Goal: Task Accomplishment & Management: Complete application form

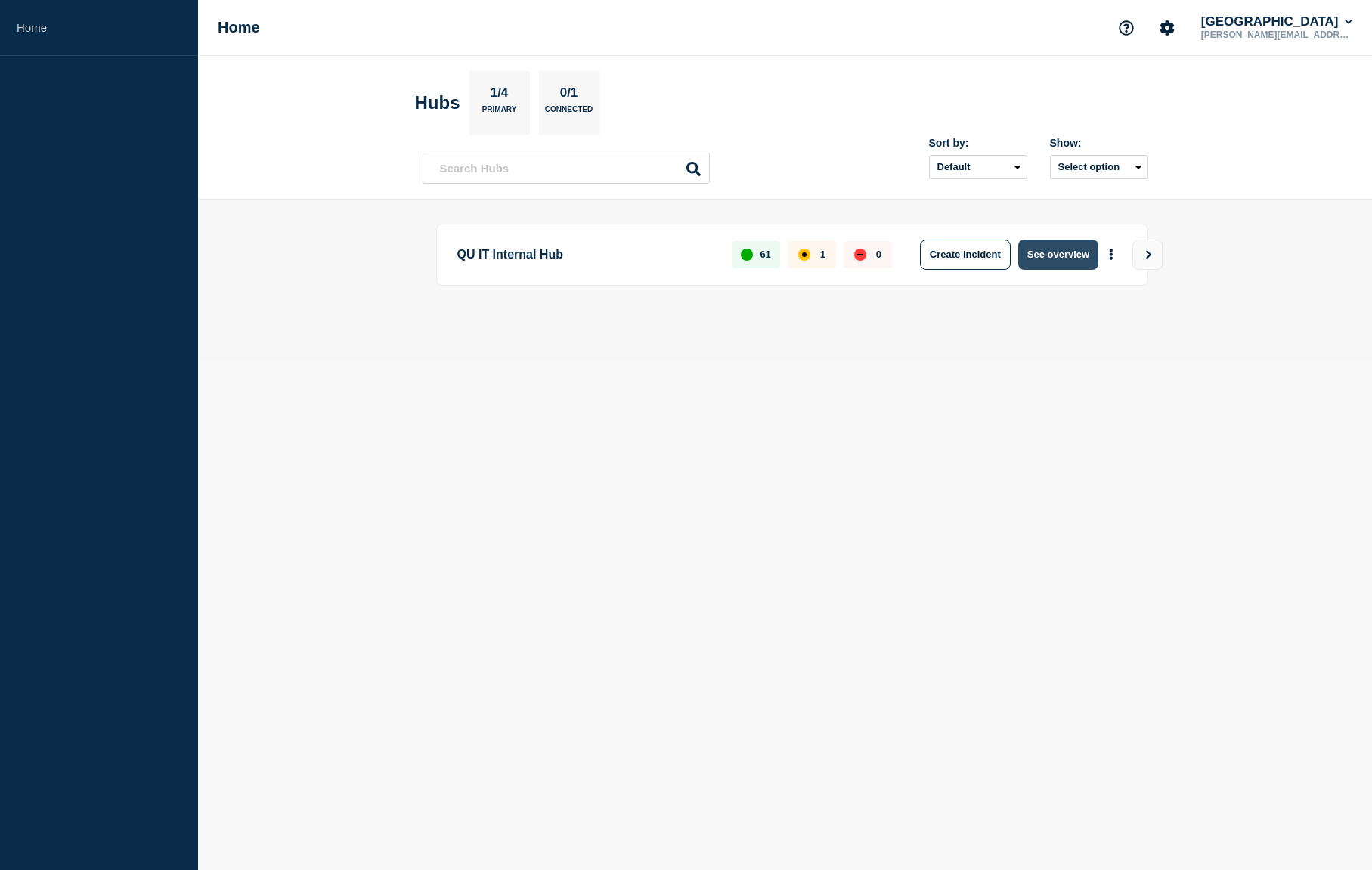
click at [1076, 261] on button "See overview" at bounding box center [1058, 255] width 80 height 30
click at [1040, 255] on button "See overview" at bounding box center [1058, 255] width 80 height 30
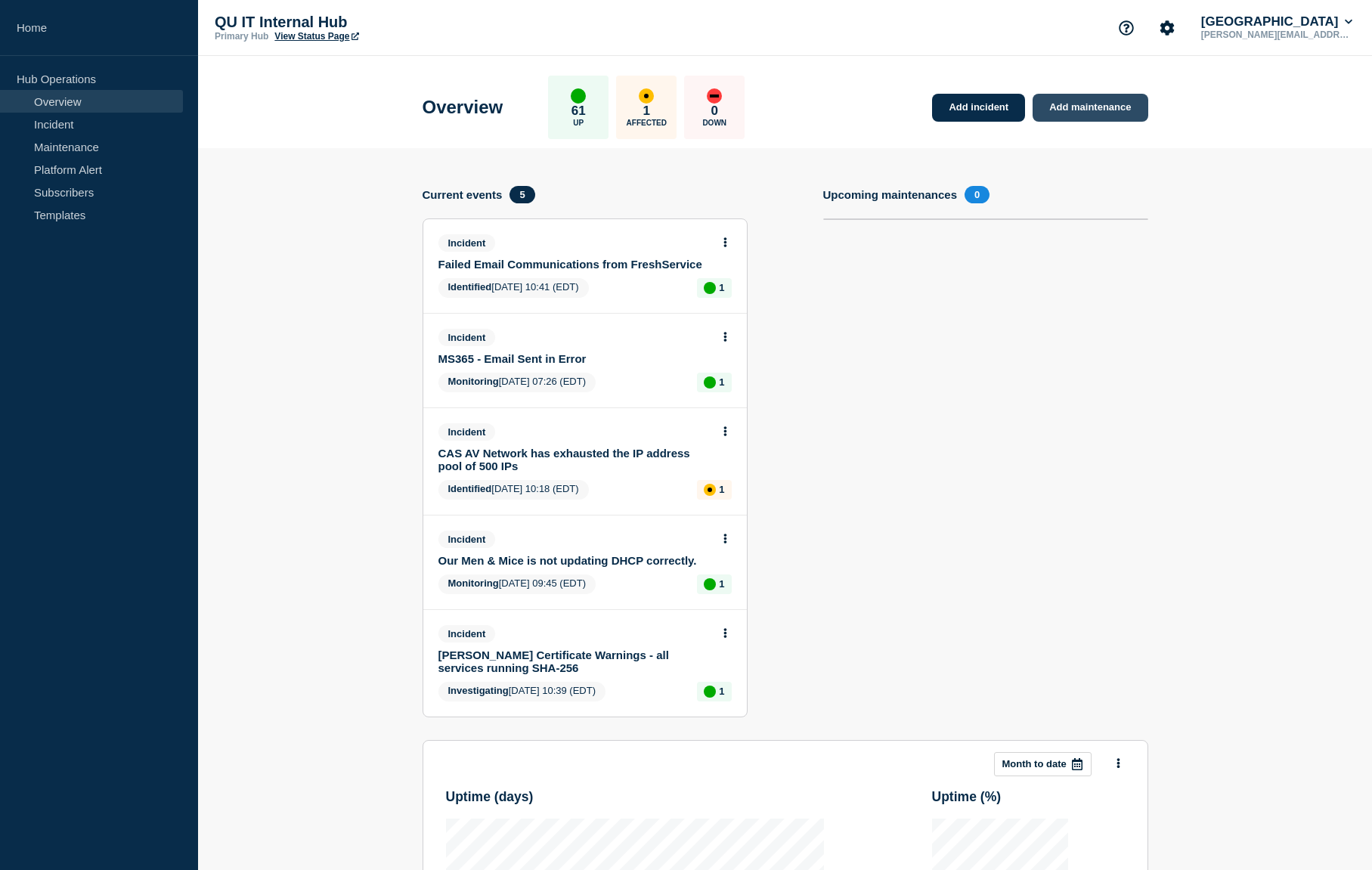
click at [1101, 111] on link "Add maintenance" at bounding box center [1090, 108] width 115 height 28
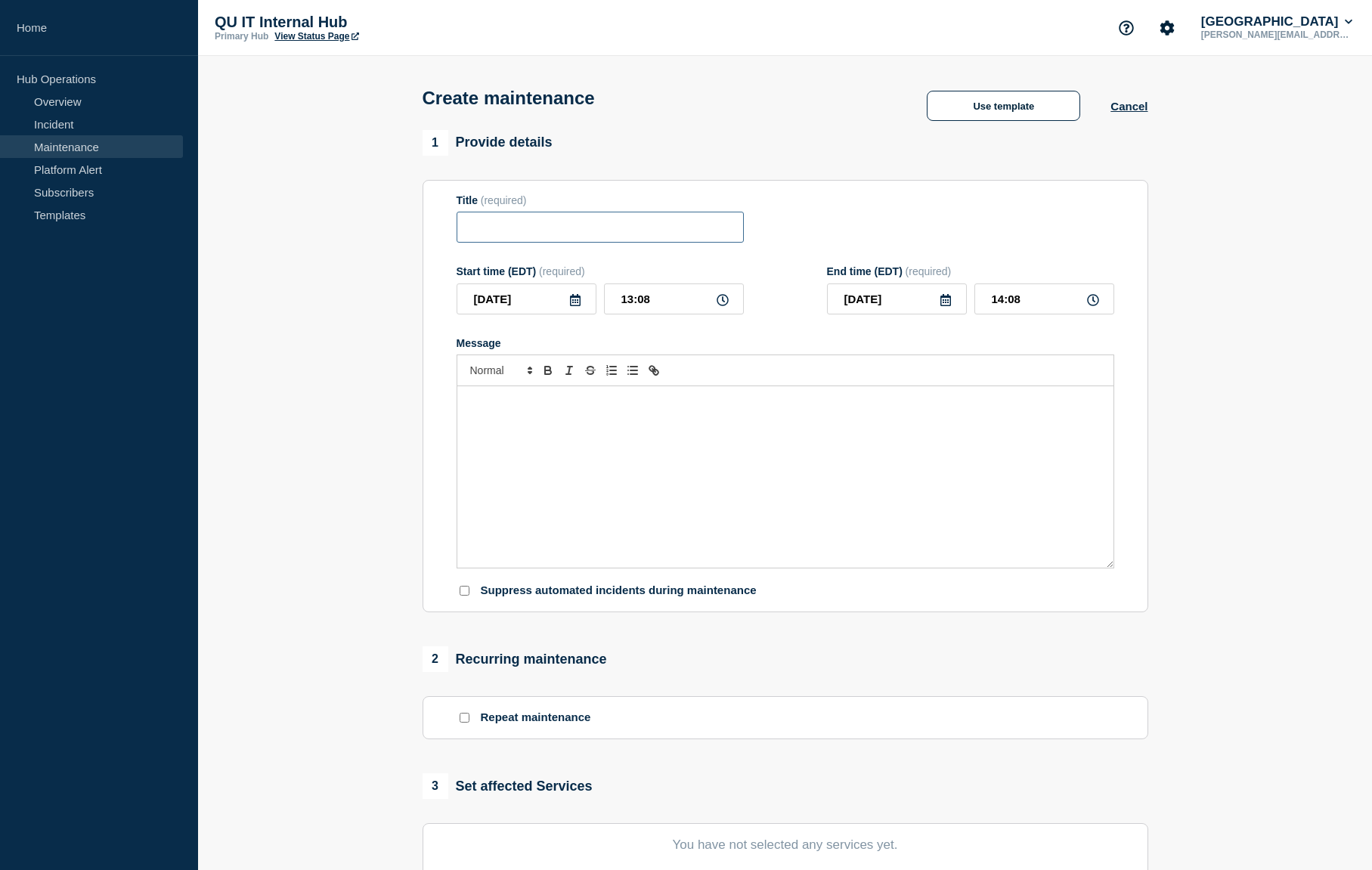
click at [559, 231] on input "Title" at bounding box center [600, 227] width 288 height 31
type input "The Site 3rd Floor South Switch Stack work"
click at [488, 409] on p "Message" at bounding box center [785, 402] width 633 height 14
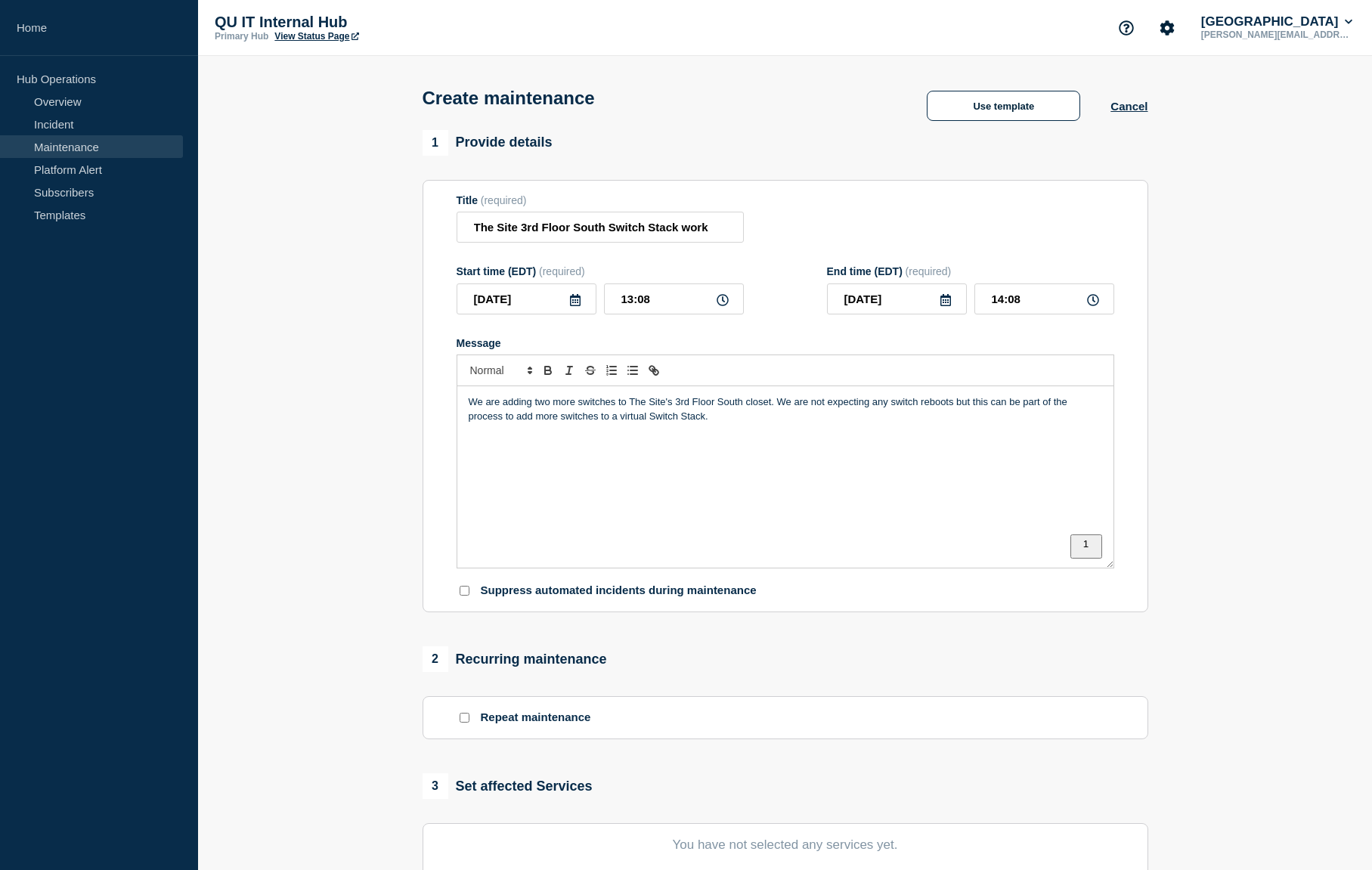
drag, startPoint x: 953, startPoint y: 414, endPoint x: 979, endPoint y: 420, distance: 26.7
click at [953, 413] on p "We are adding two more switches to The Site's 3rd Floor South closet. We are no…" at bounding box center [785, 409] width 633 height 28
click at [727, 423] on p "We are adding two more switches to The Site's 3rd Floor South closet. We are no…" at bounding box center [785, 409] width 633 height 28
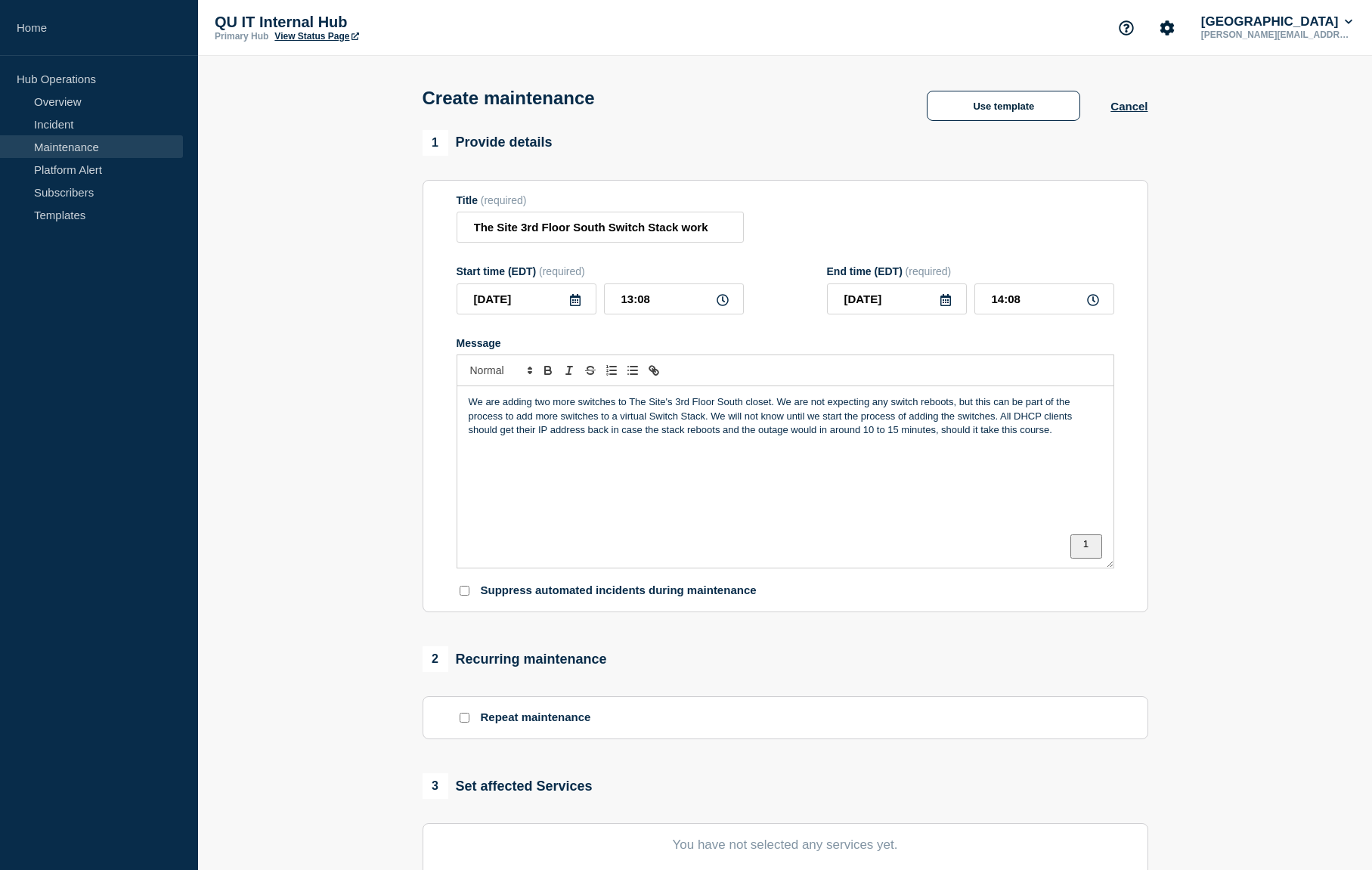
click at [915, 466] on html "Home Hub Operations Overview Incident Maintenance Platform Alert Subscribers Te…" at bounding box center [686, 435] width 1372 height 870
click at [570, 305] on icon at bounding box center [574, 300] width 10 height 12
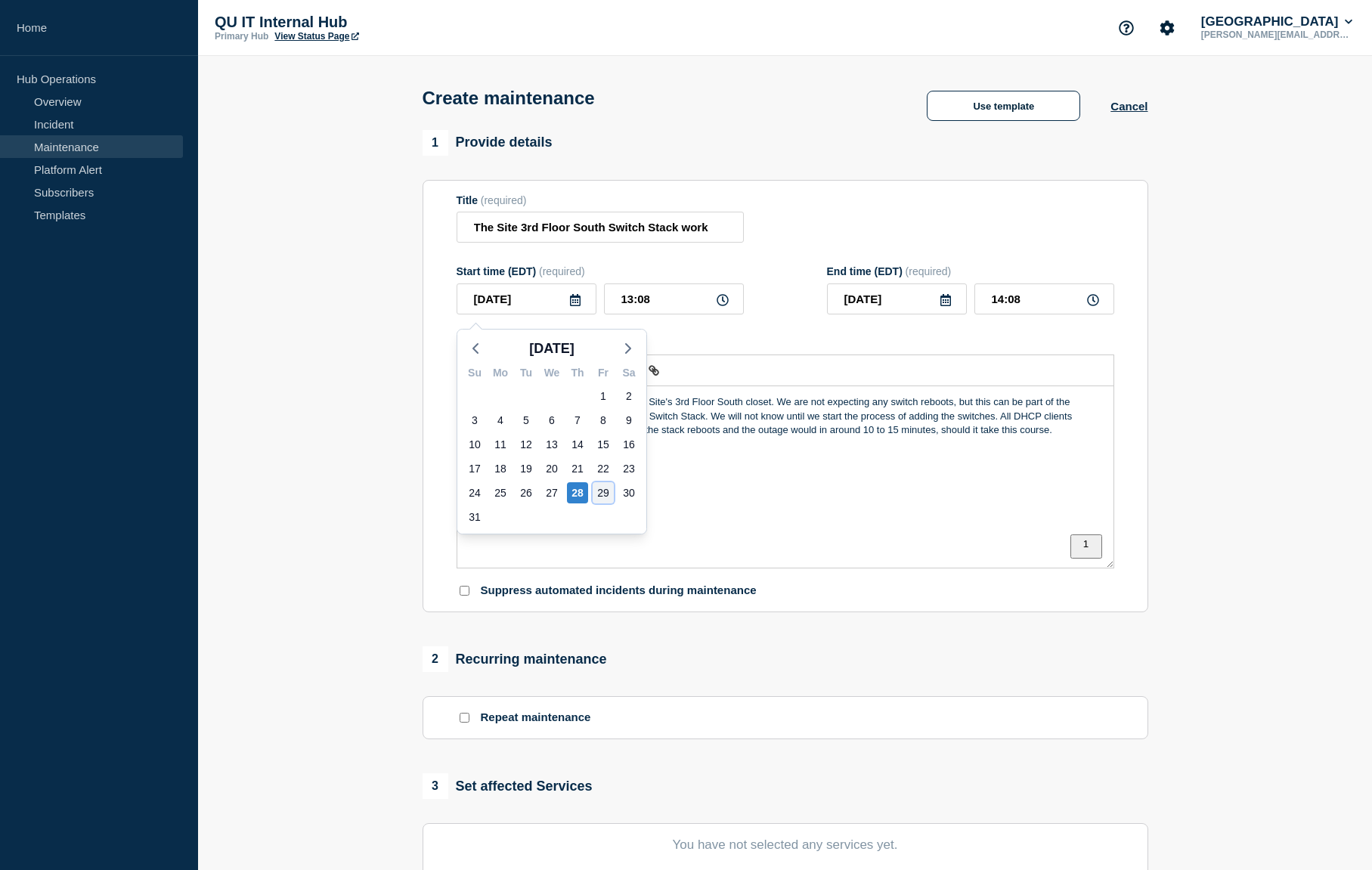
click at [602, 494] on div "29" at bounding box center [603, 492] width 22 height 22
type input "[DATE]"
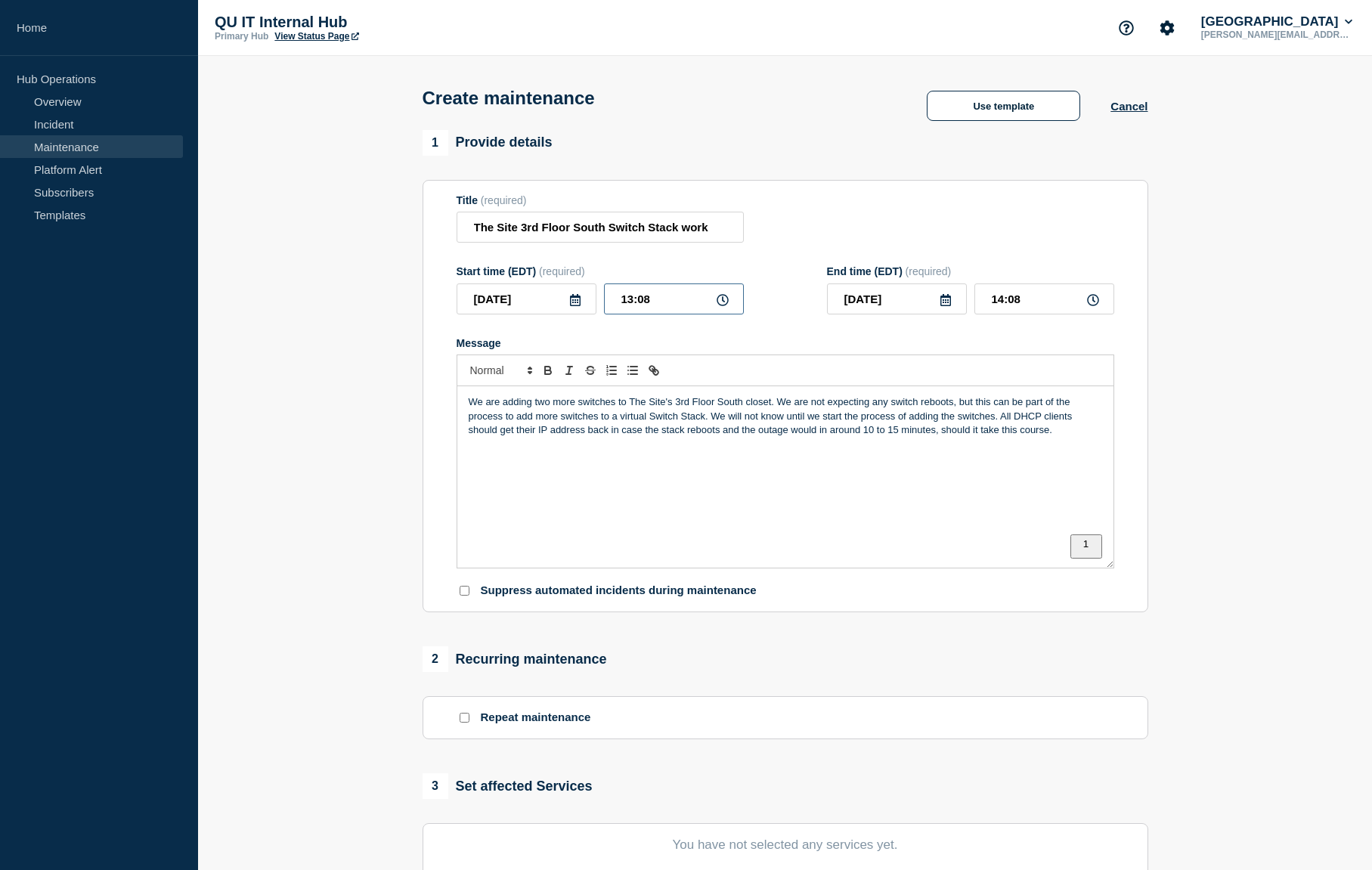
click at [656, 312] on input "13:08" at bounding box center [674, 299] width 140 height 31
click at [723, 306] on icon at bounding box center [722, 300] width 12 height 12
click at [680, 304] on input "13:08" at bounding box center [674, 299] width 140 height 31
click at [604, 305] on input "13:08" at bounding box center [674, 299] width 140 height 31
type input "06:00"
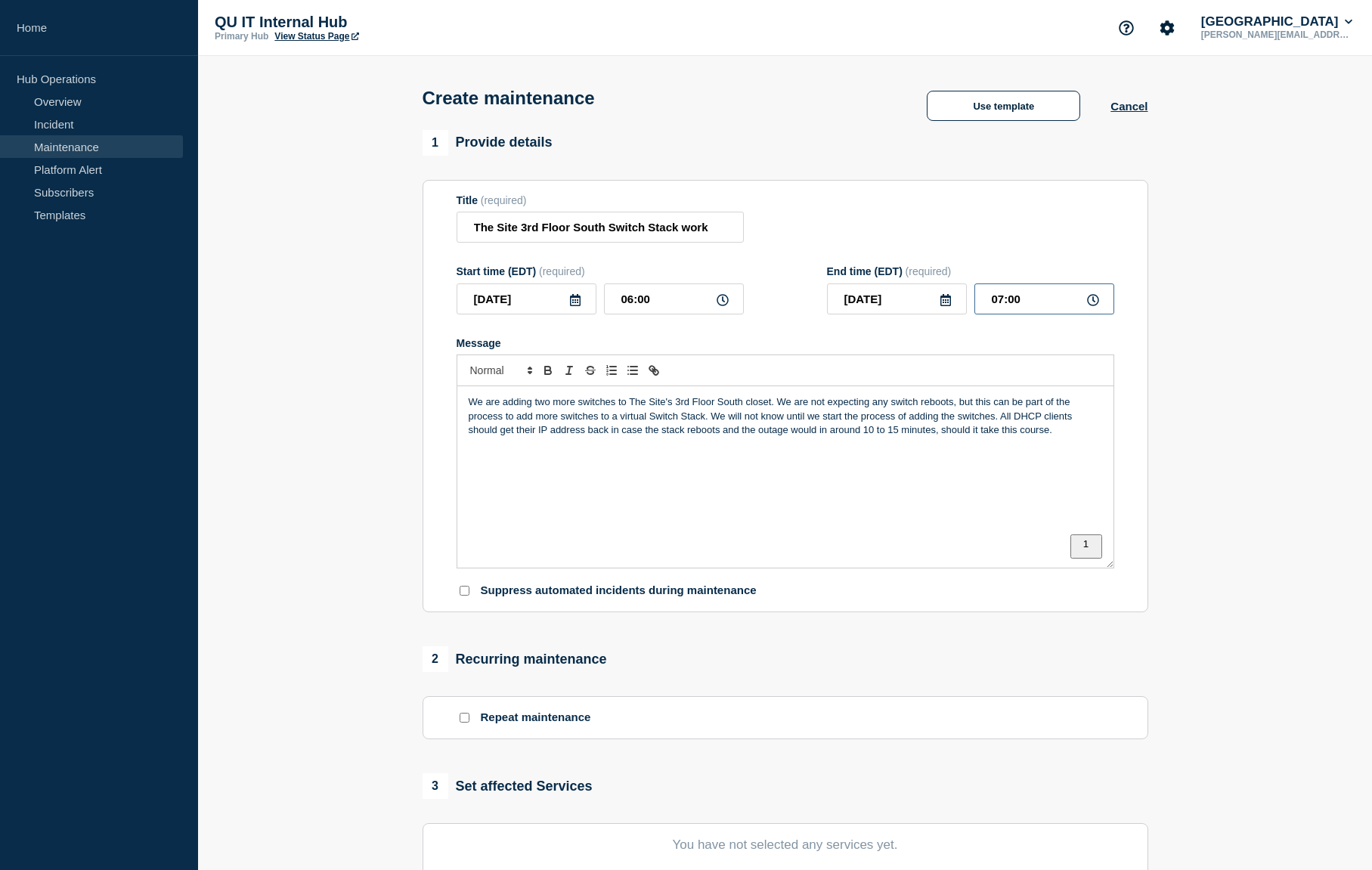
click at [1026, 310] on input "07:00" at bounding box center [1045, 299] width 140 height 31
click at [1091, 306] on icon at bounding box center [1092, 300] width 12 height 12
click at [1028, 301] on input "07:00" at bounding box center [1045, 299] width 140 height 31
drag, startPoint x: 1028, startPoint y: 303, endPoint x: 973, endPoint y: 311, distance: 55.6
click at [974, 311] on input "07:00" at bounding box center [1045, 299] width 140 height 31
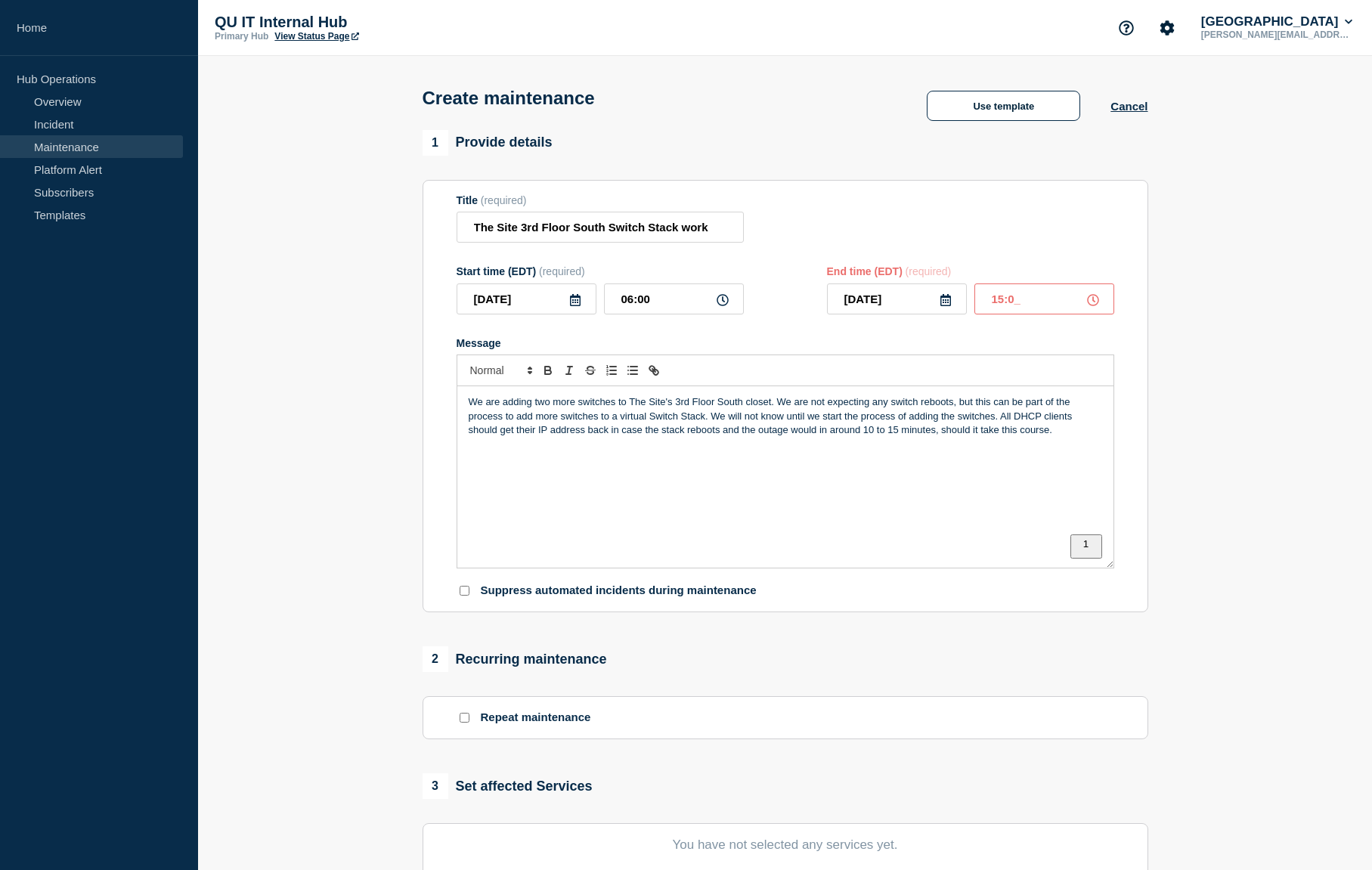
type input "15:00"
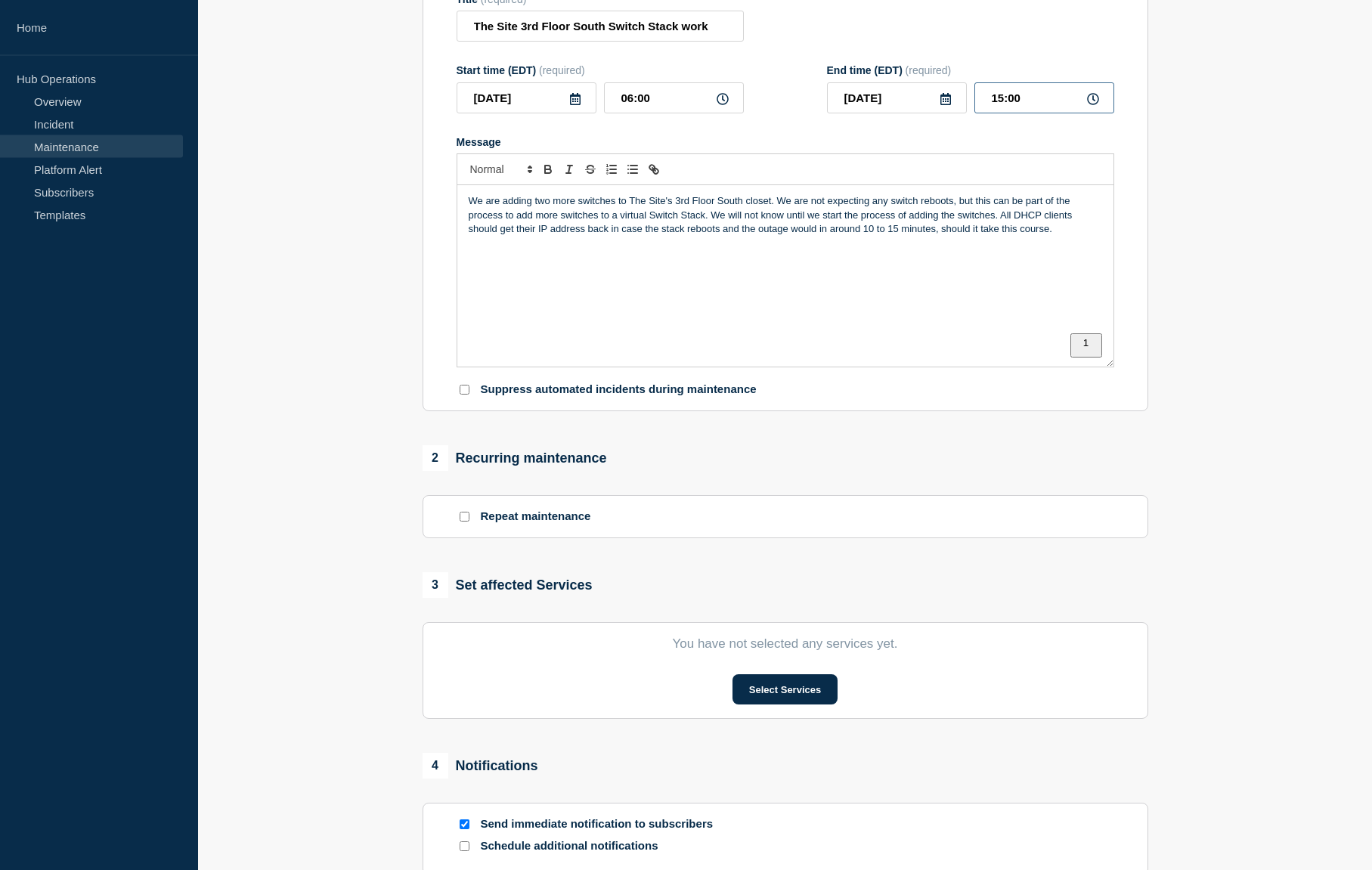
scroll to position [231, 0]
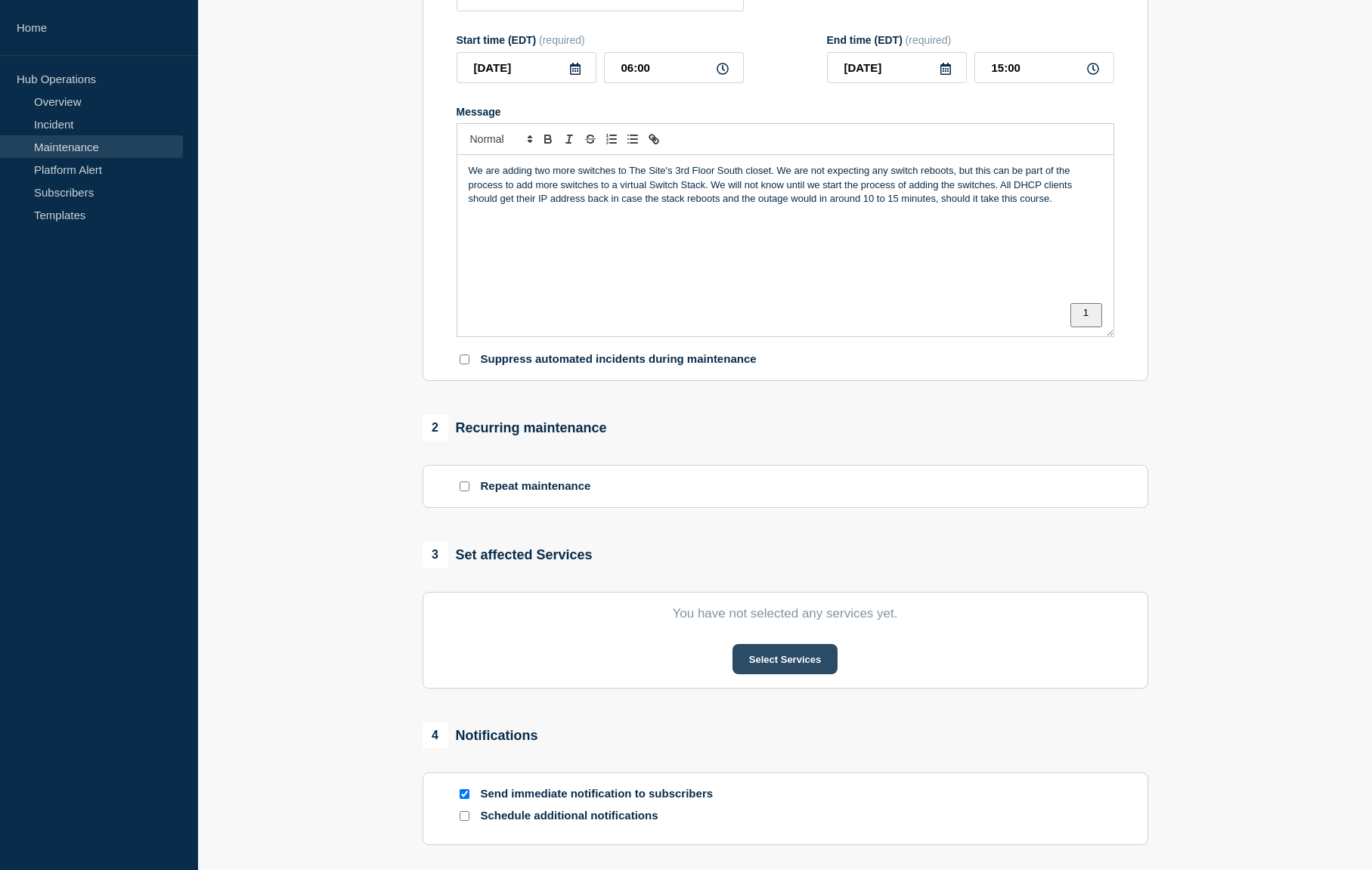
click at [763, 670] on button "Select Services" at bounding box center [785, 659] width 105 height 30
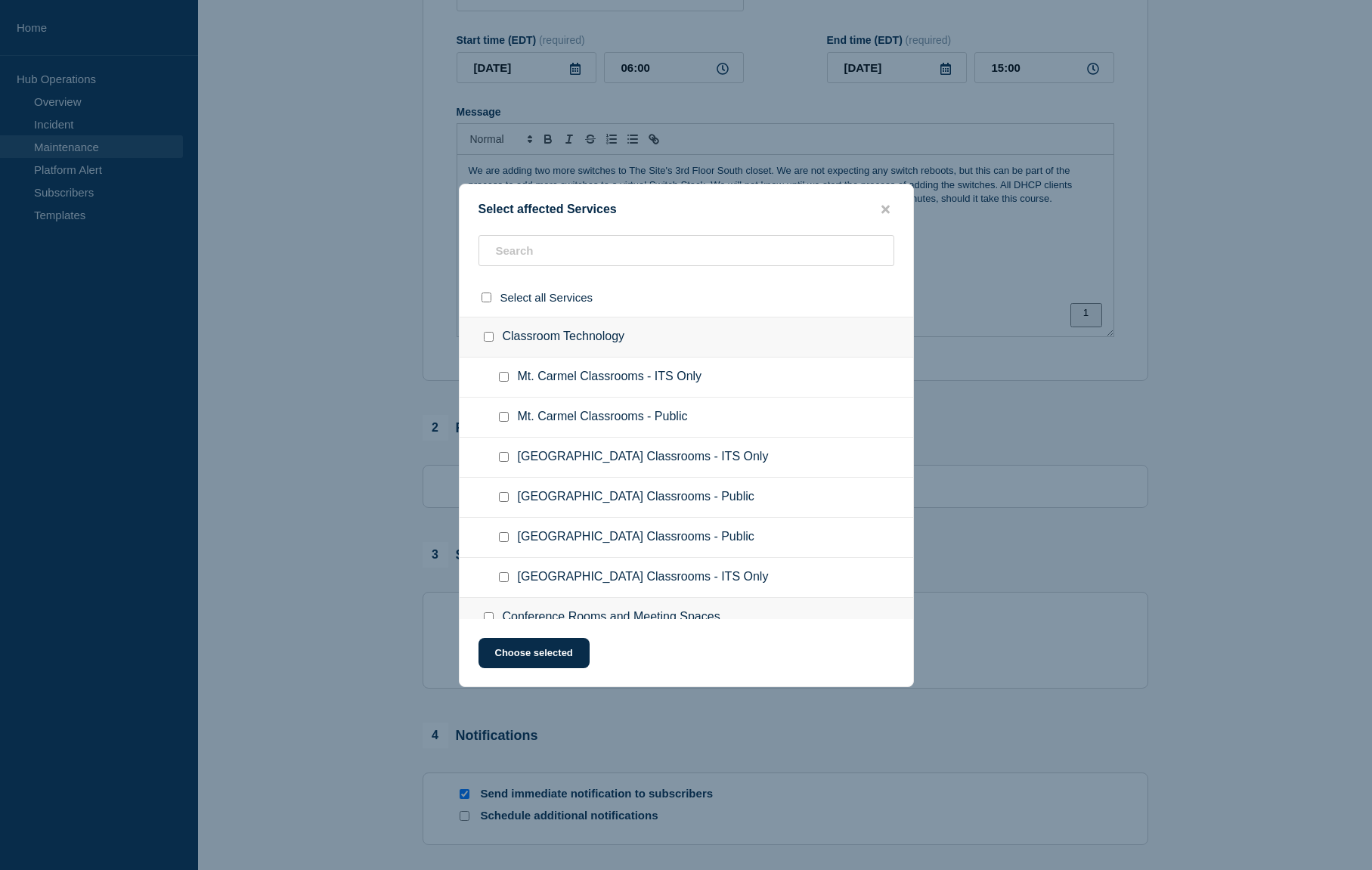
click at [566, 398] on ul "Mt. Carmel Classrooms - ITS Only" at bounding box center [686, 378] width 453 height 40
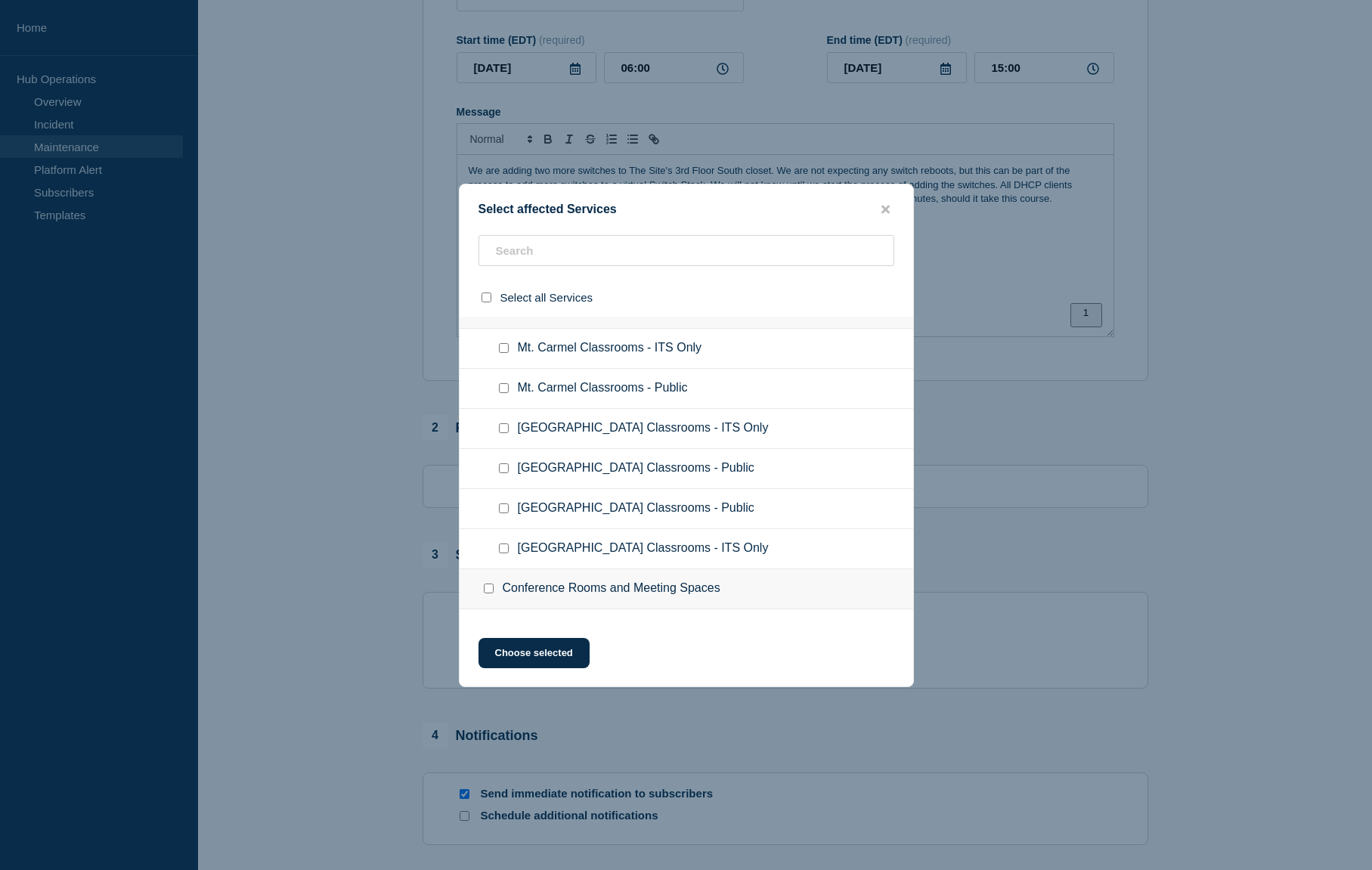
scroll to position [0, 0]
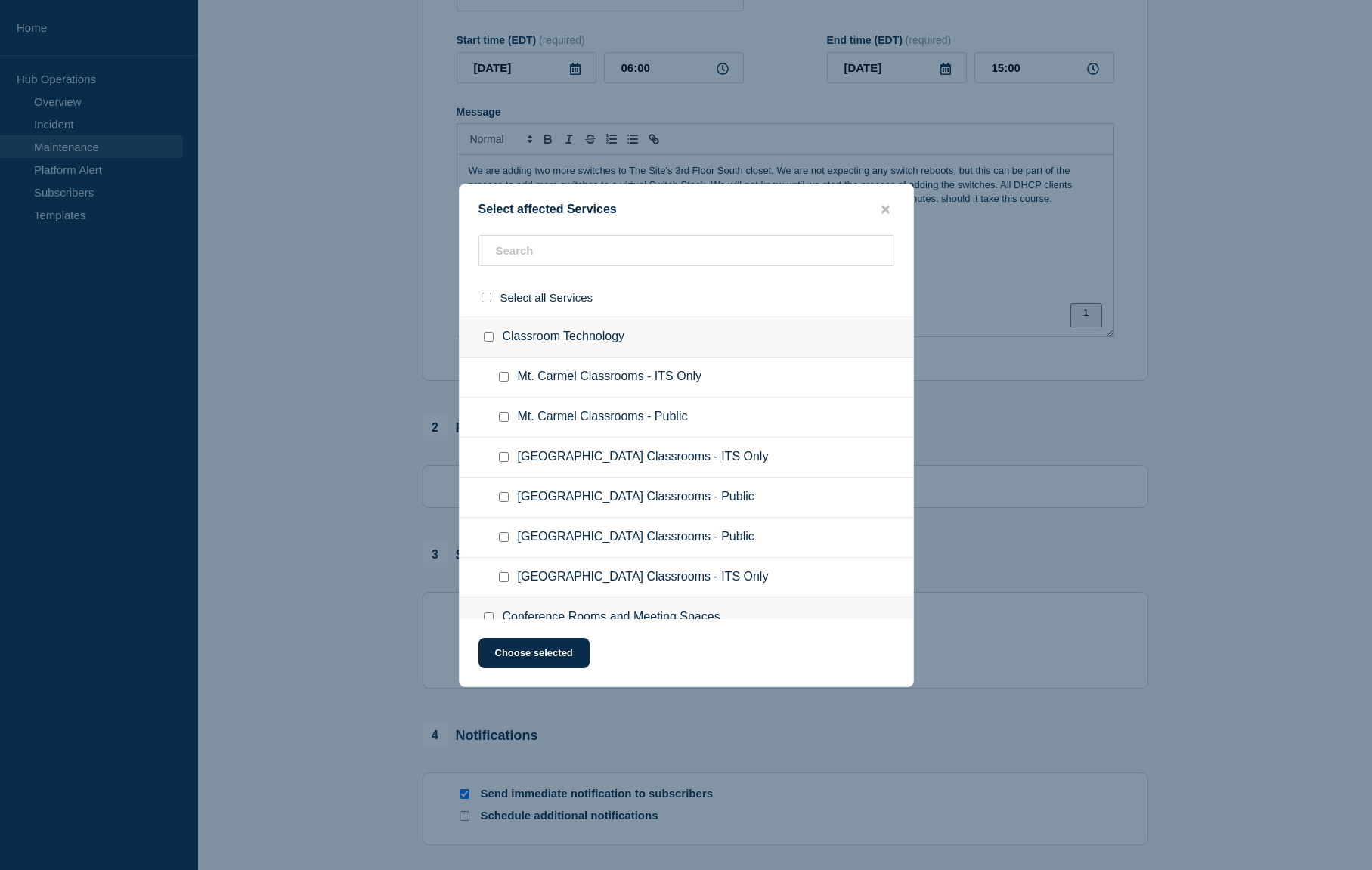
click at [507, 421] on input "Mt. Carmel Classrooms - Public checkbox" at bounding box center [504, 417] width 10 height 10
checkbox input "true"
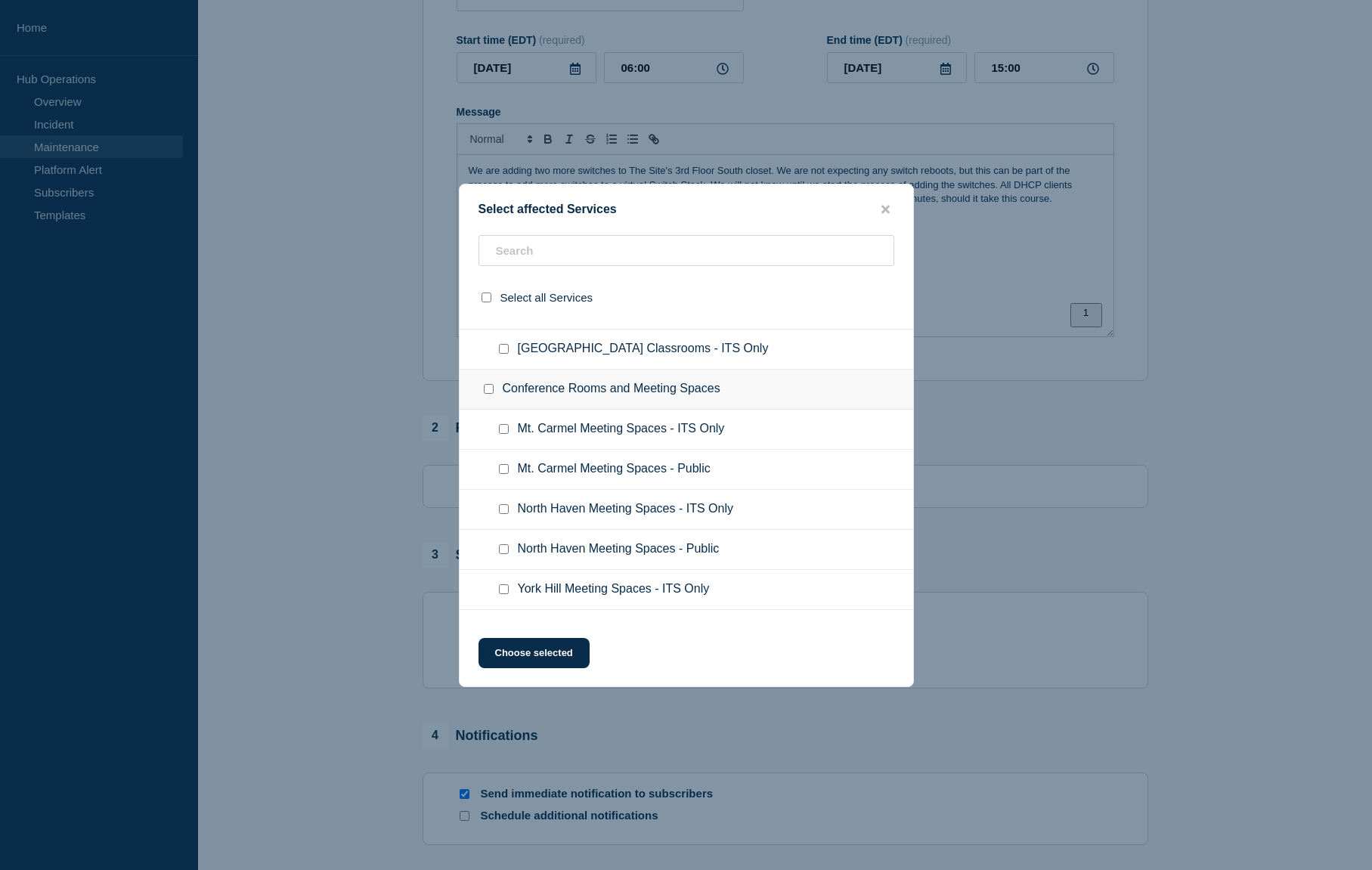
scroll to position [231, 0]
click at [507, 471] on input "Mt. Carmel Meeting Spaces - Public checkbox" at bounding box center [504, 466] width 10 height 10
checkbox input "true"
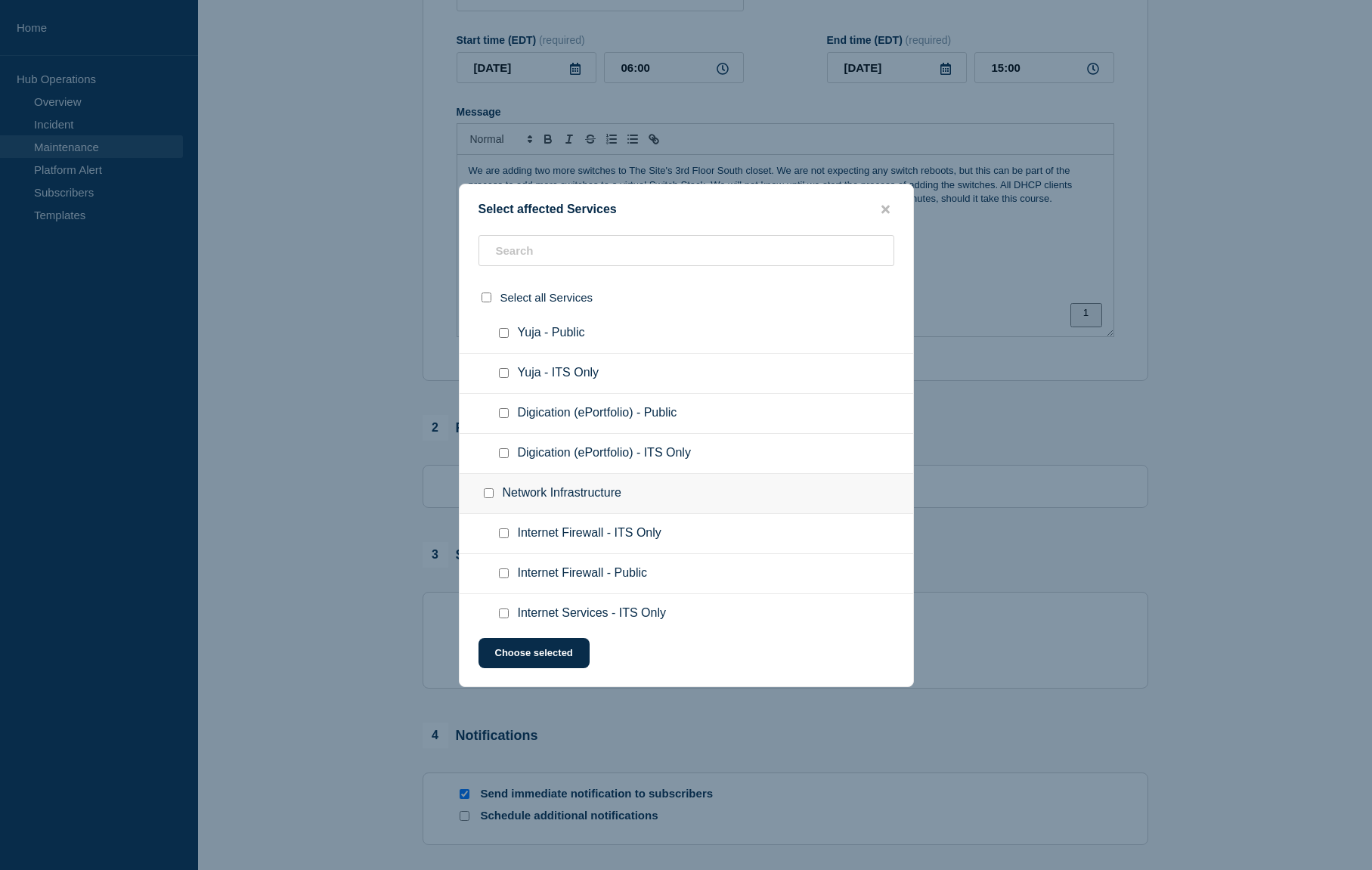
scroll to position [1002, 0]
click at [508, 496] on input "Internet Firewall - Public checkbox" at bounding box center [504, 496] width 10 height 10
checkbox input "true"
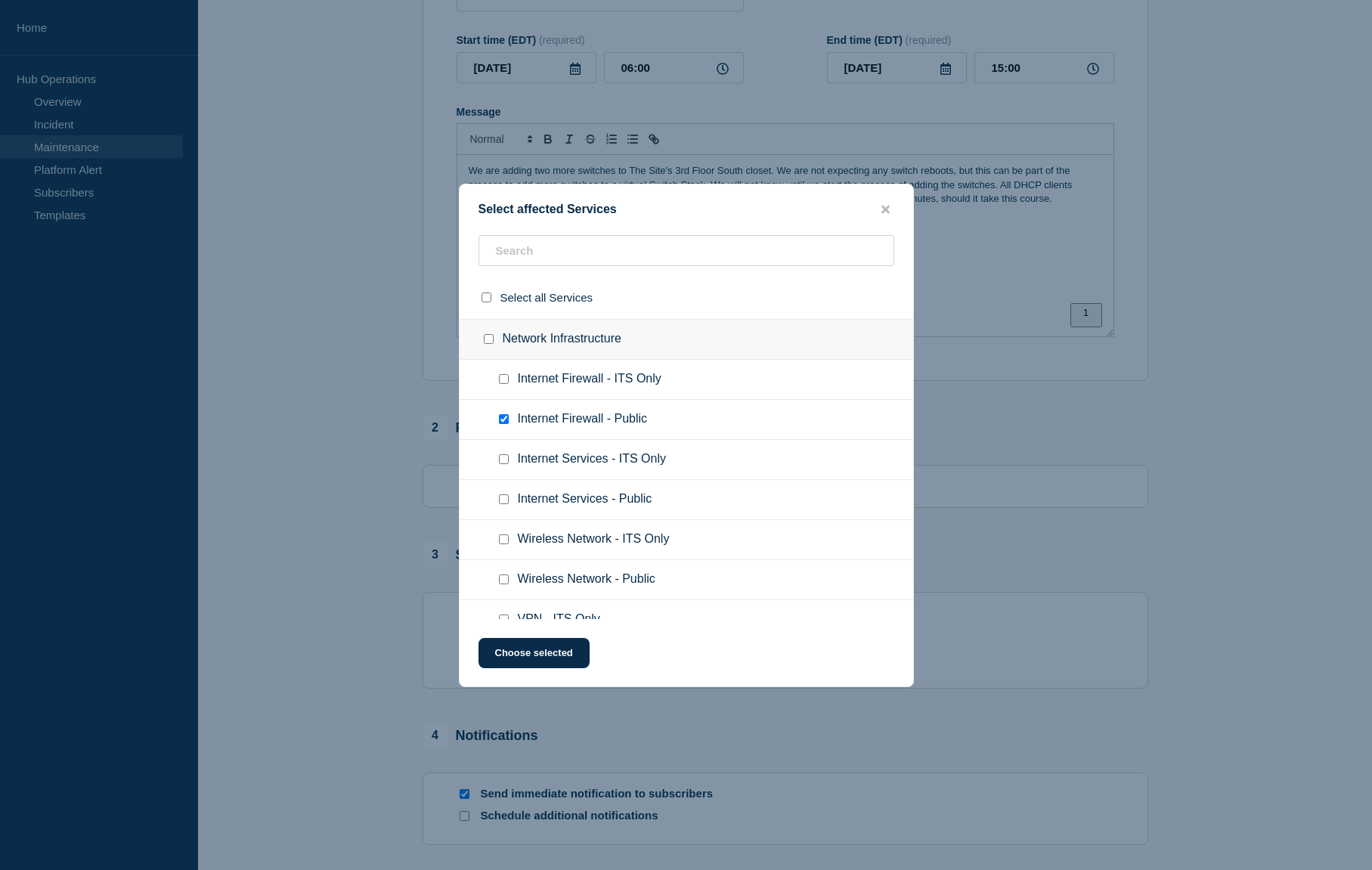
click at [508, 500] on input "Internet Services - Public checkbox" at bounding box center [504, 499] width 10 height 10
checkbox input "true"
click at [508, 583] on input "Wireless Network - Public checkbox" at bounding box center [504, 579] width 10 height 10
checkbox input "true"
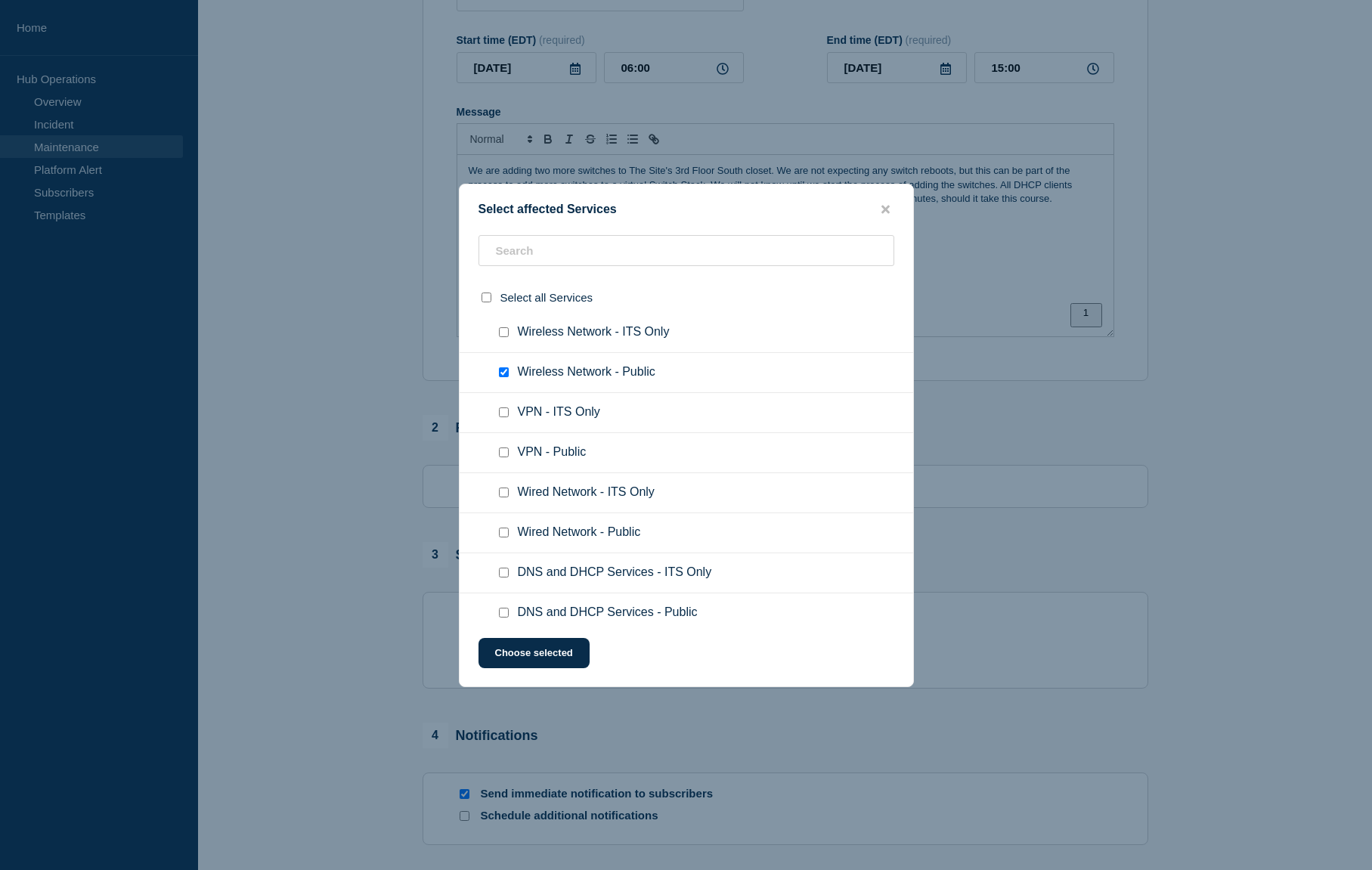
scroll to position [1311, 0]
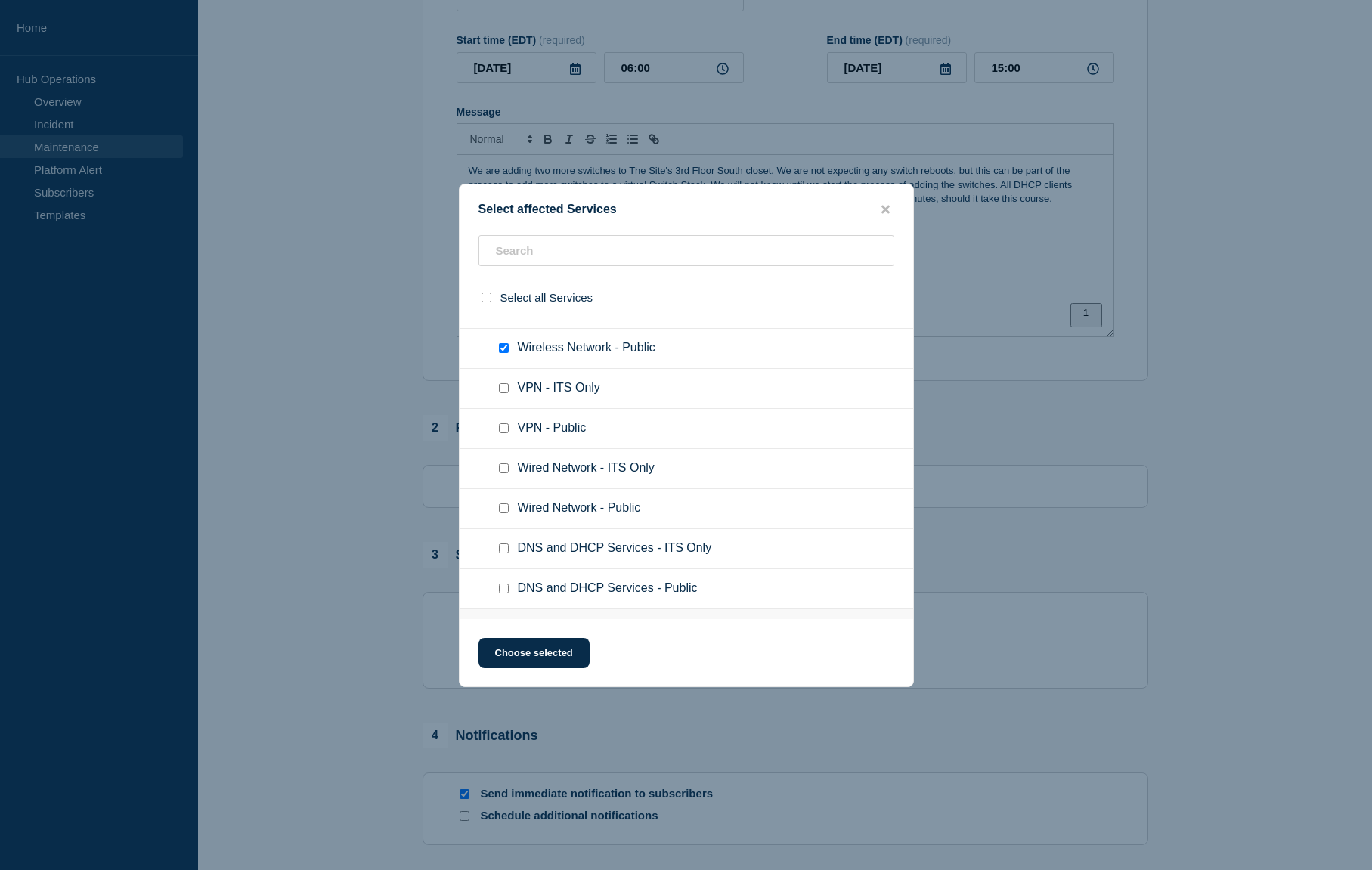
click at [508, 513] on input "Wired Network - Public checkbox" at bounding box center [504, 508] width 10 height 10
checkbox input "true"
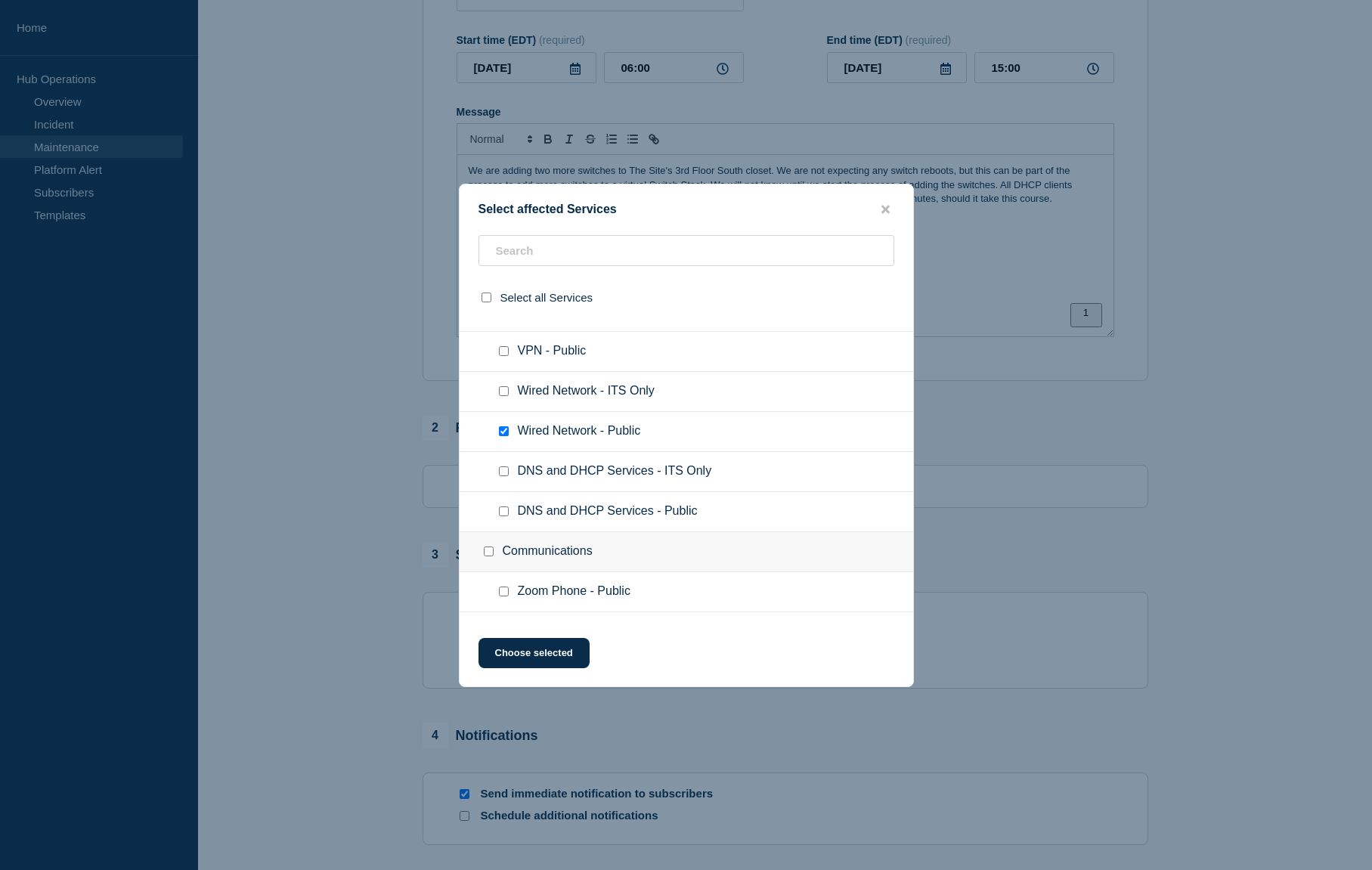
click at [505, 515] on input "DNS and DHCP Services - Public checkbox" at bounding box center [504, 511] width 10 height 10
checkbox input "true"
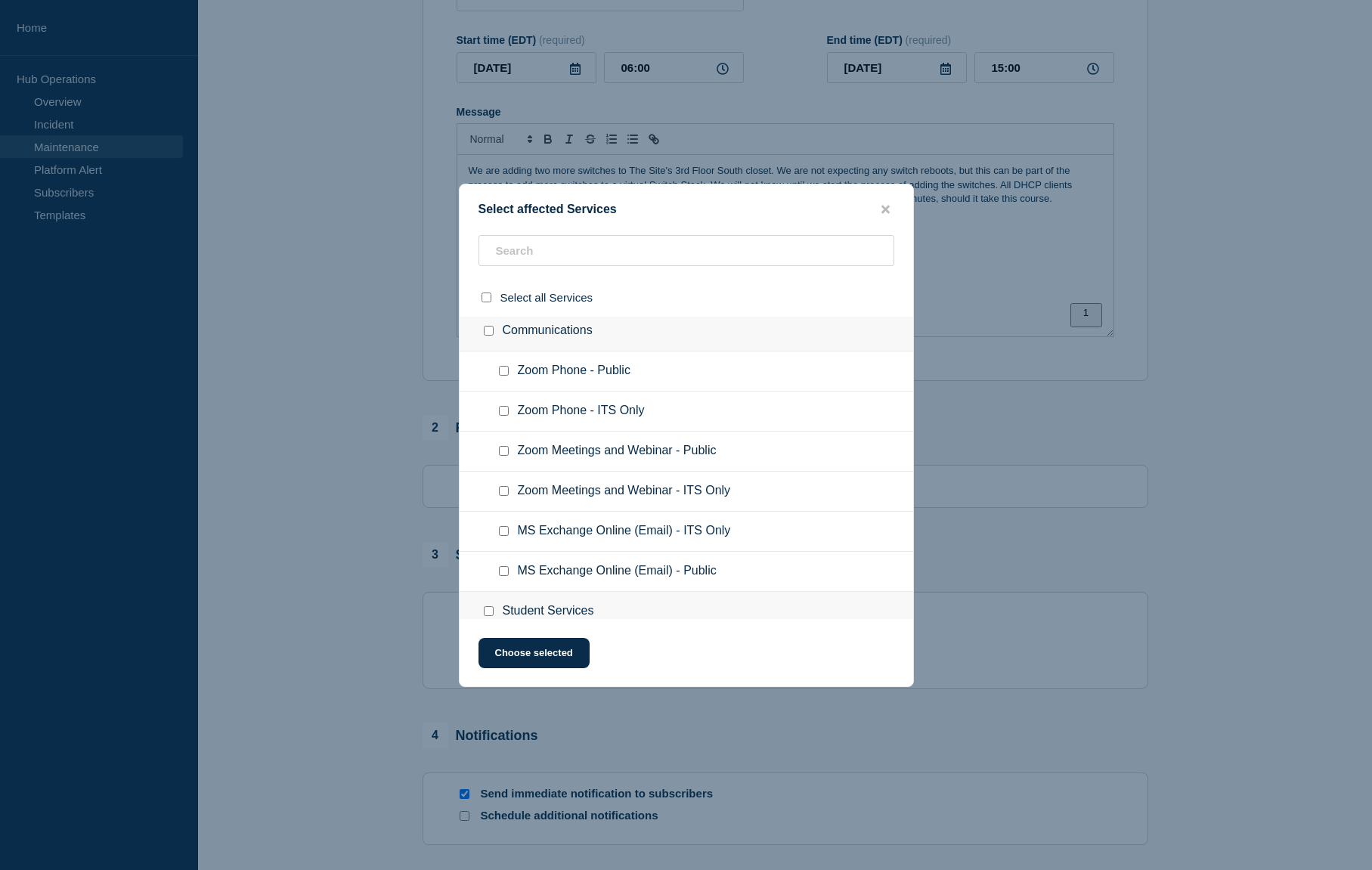
scroll to position [1619, 0]
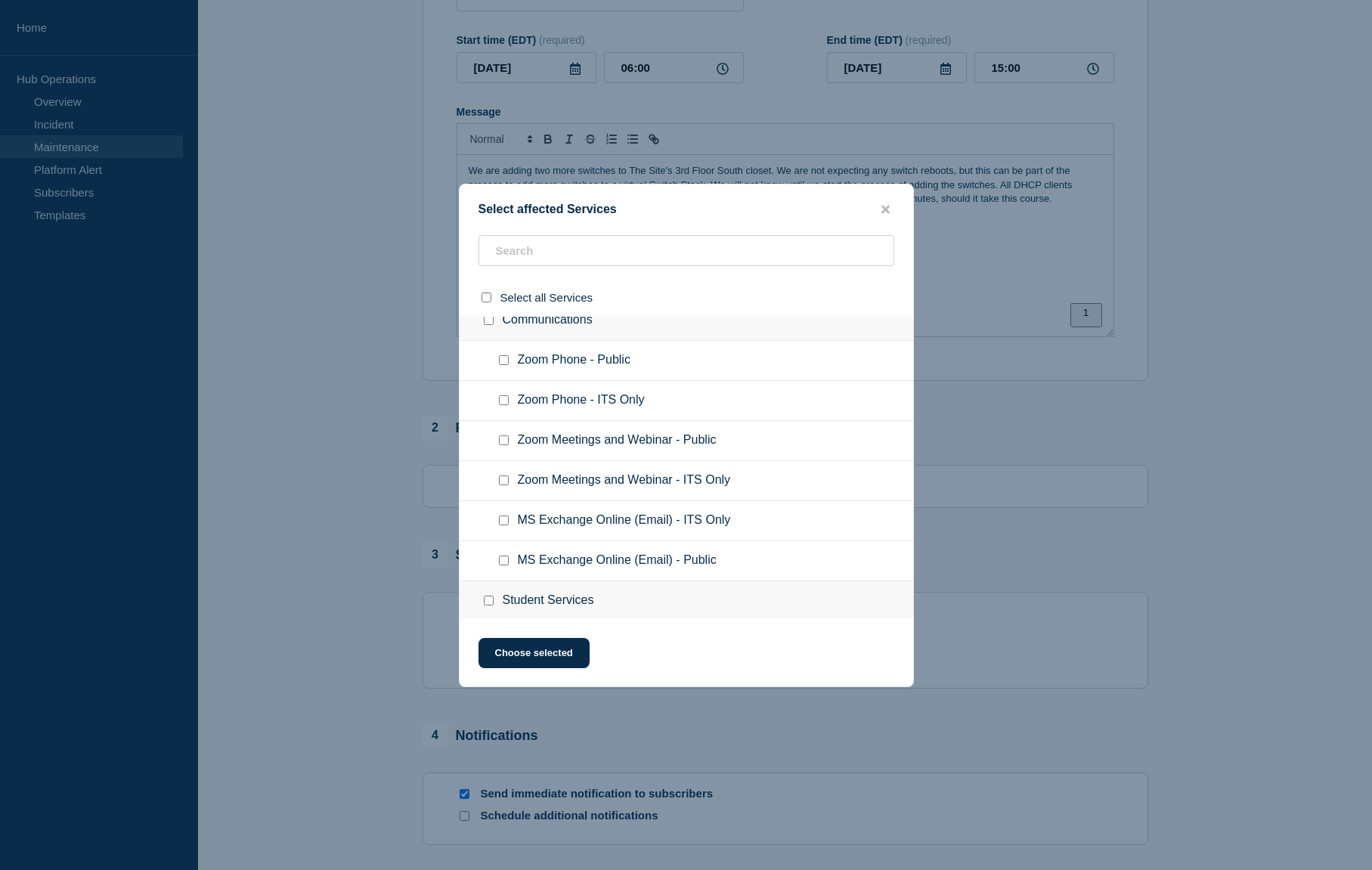
click at [502, 365] on input "Zoom Phone - Public checkbox" at bounding box center [504, 360] width 10 height 10
checkbox input "true"
click at [508, 445] on input "Zoom Meetings and Webinar - Public checkbox" at bounding box center [504, 440] width 10 height 10
checkbox input "true"
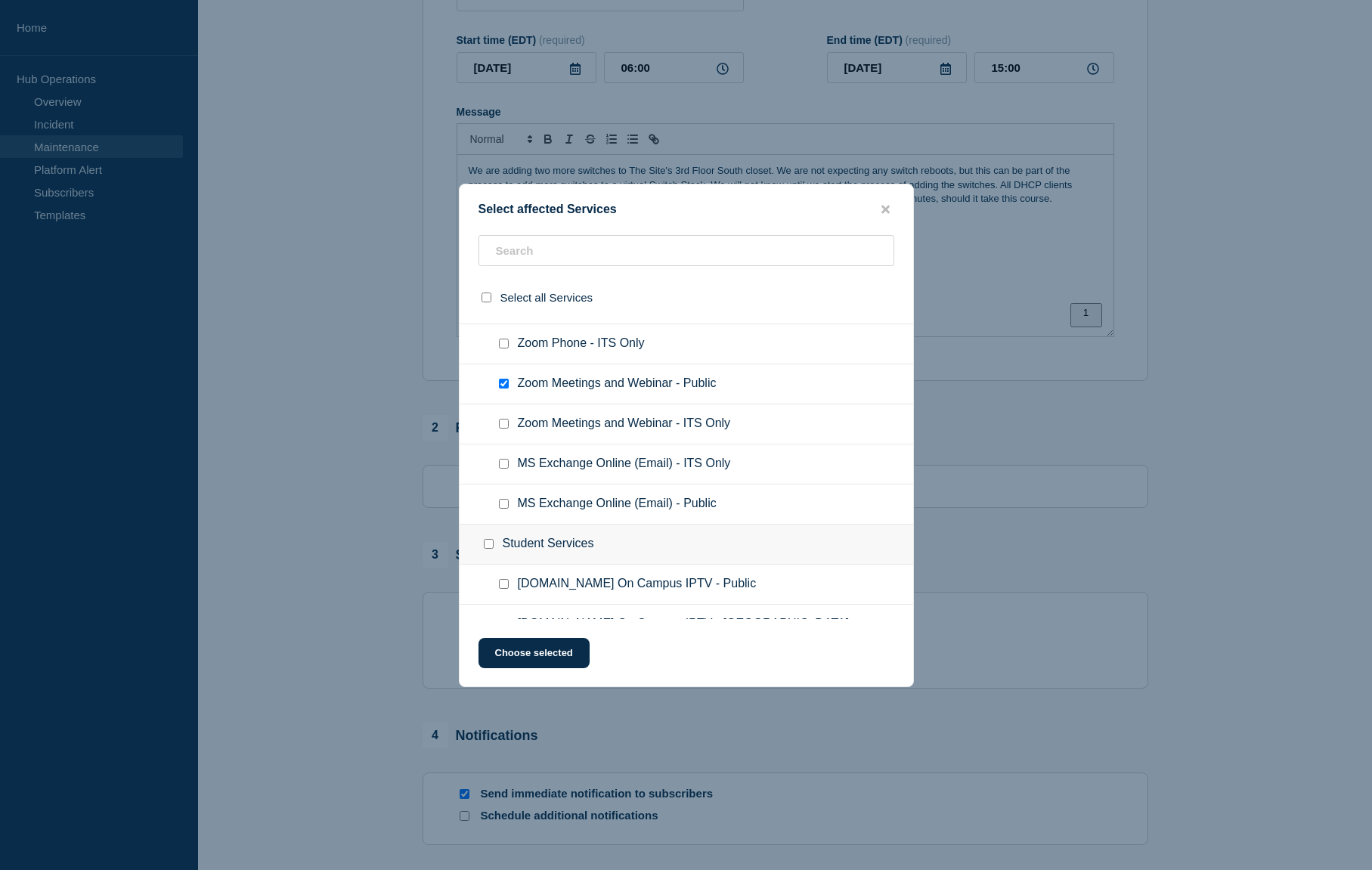
scroll to position [1696, 0]
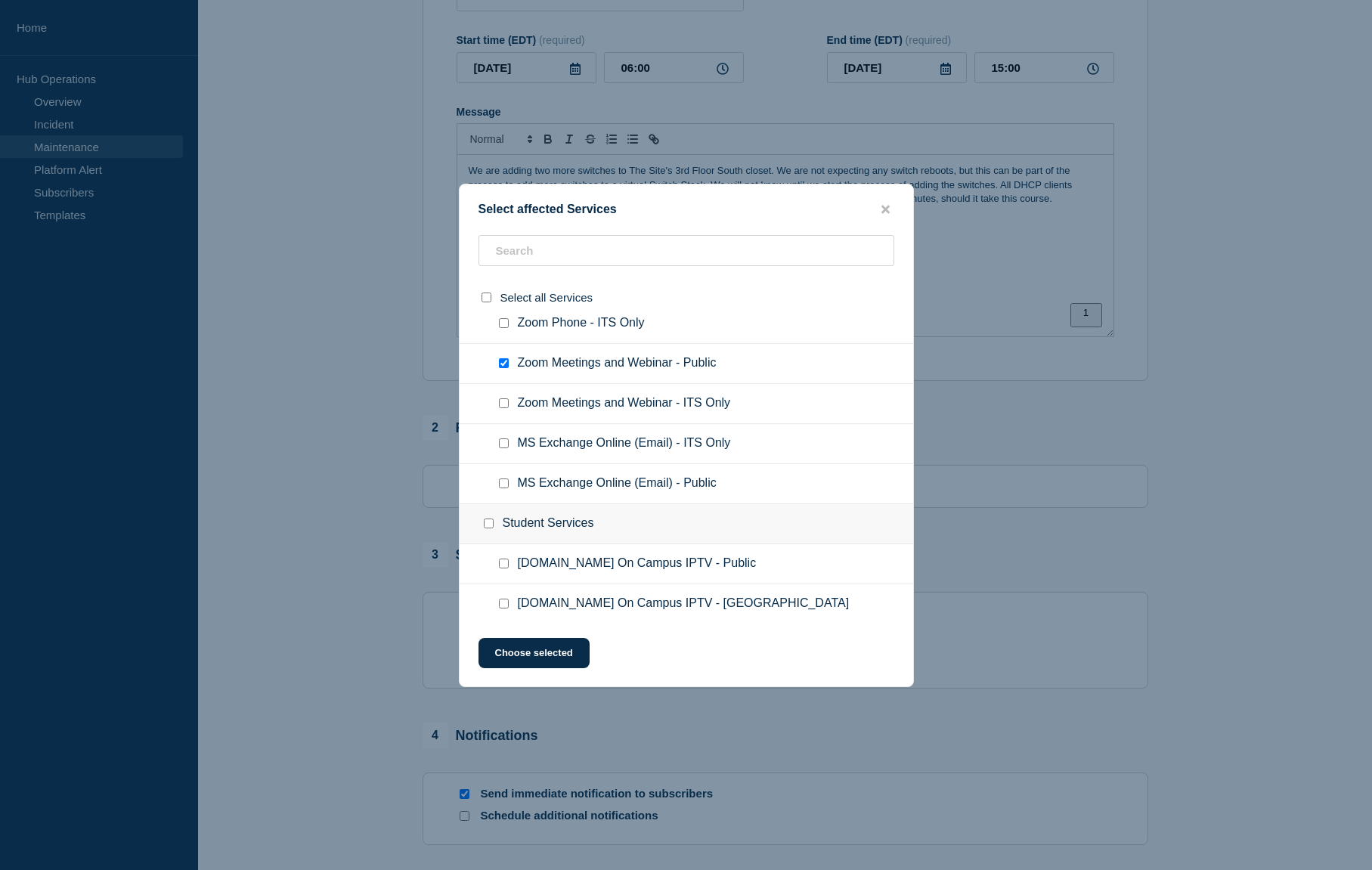
click at [507, 488] on input "MS Exchange Online (Email) - Public checkbox" at bounding box center [504, 484] width 10 height 10
checkbox input "true"
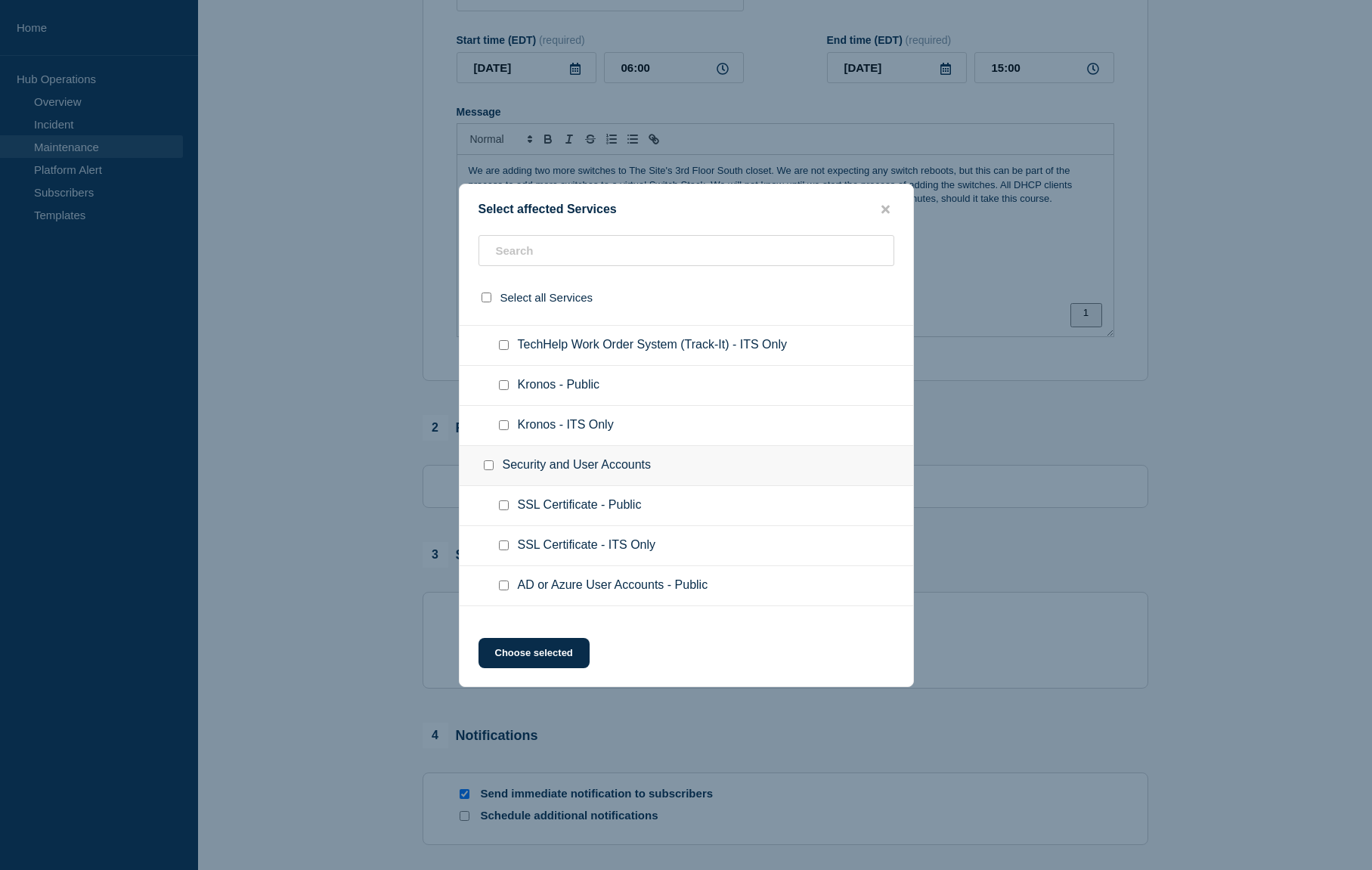
scroll to position [2502, 0]
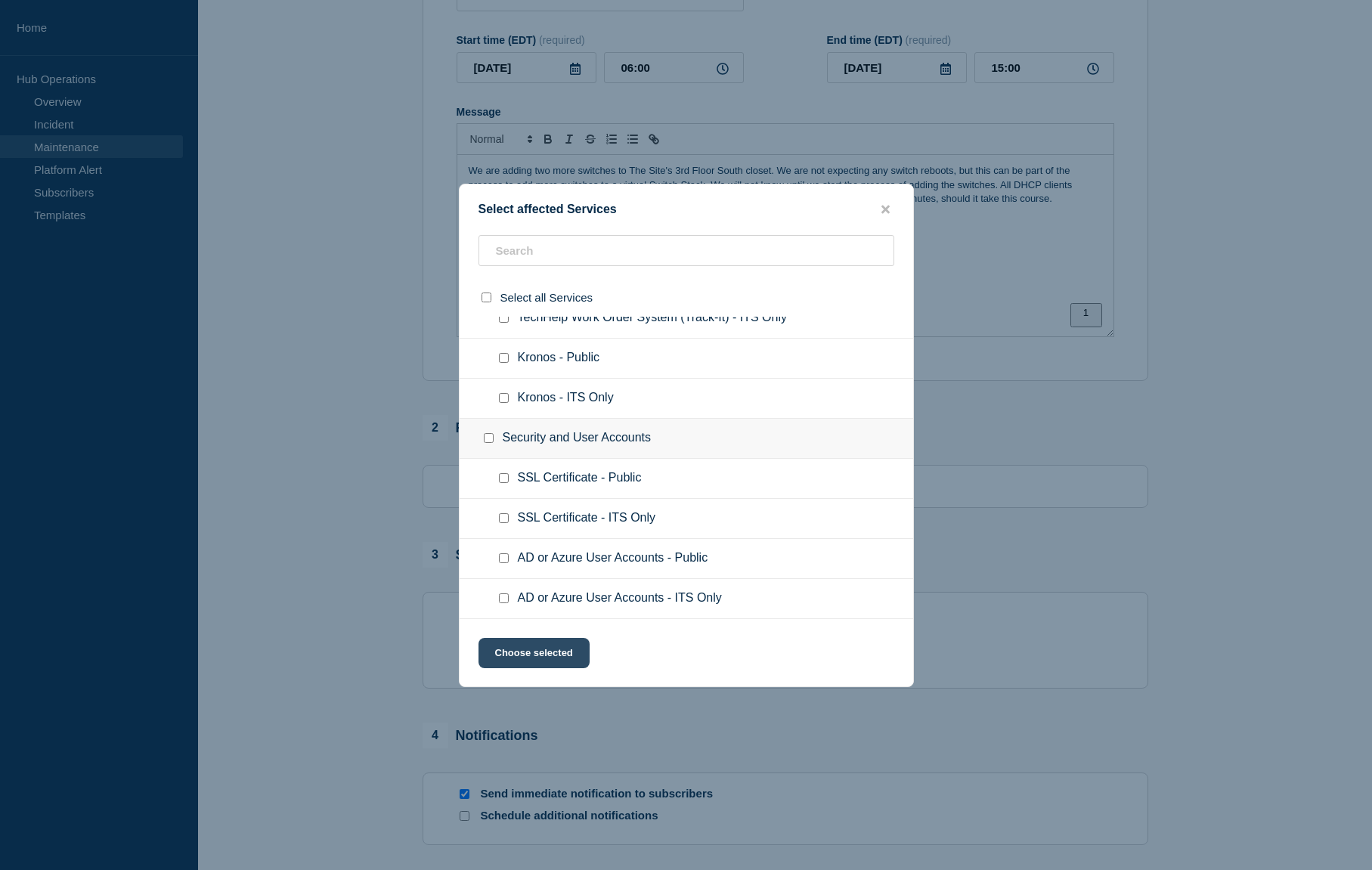
click at [542, 656] on button "Choose selected" at bounding box center [534, 653] width 111 height 30
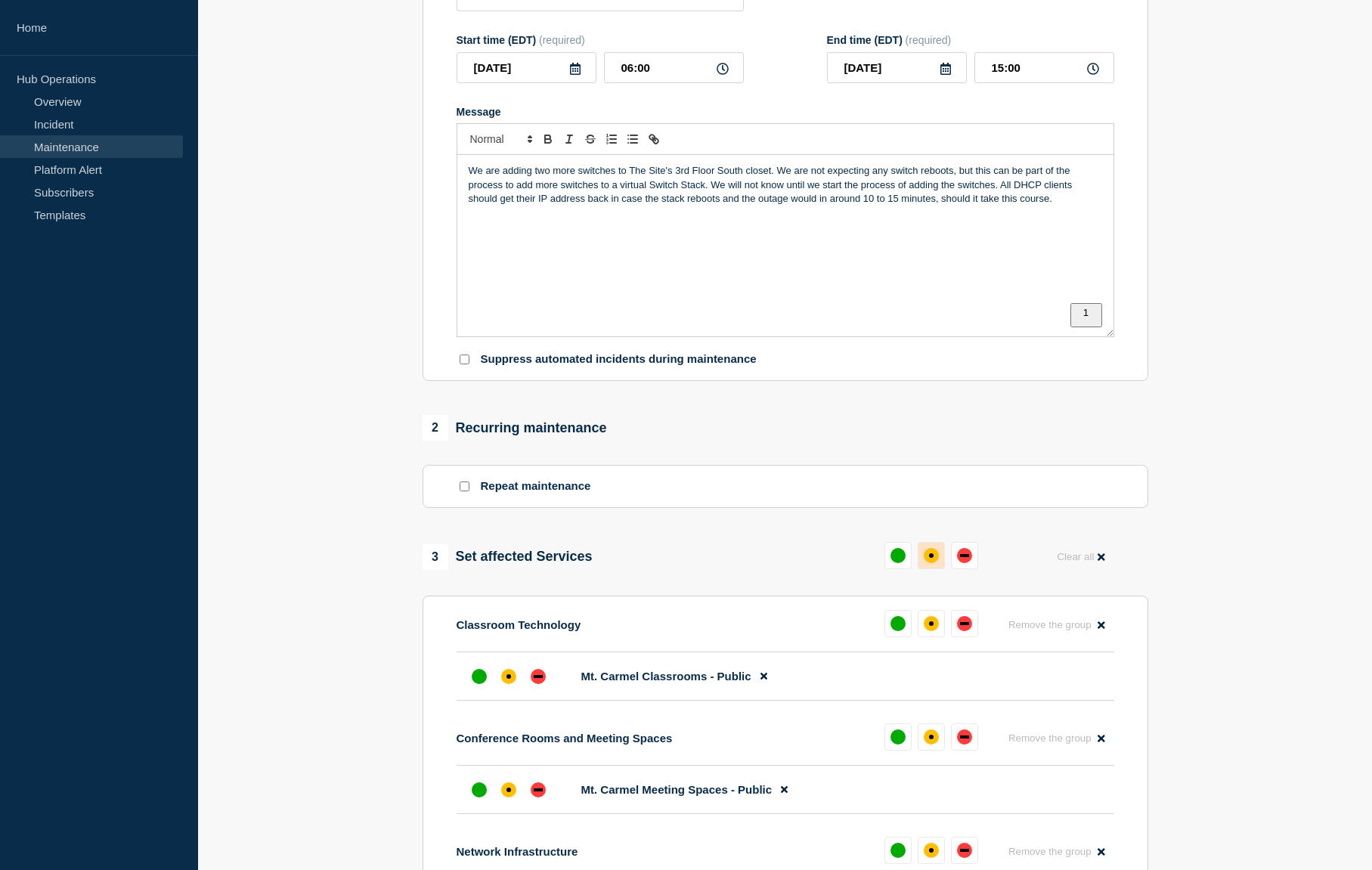
click at [931, 563] on div "affected" at bounding box center [931, 555] width 15 height 15
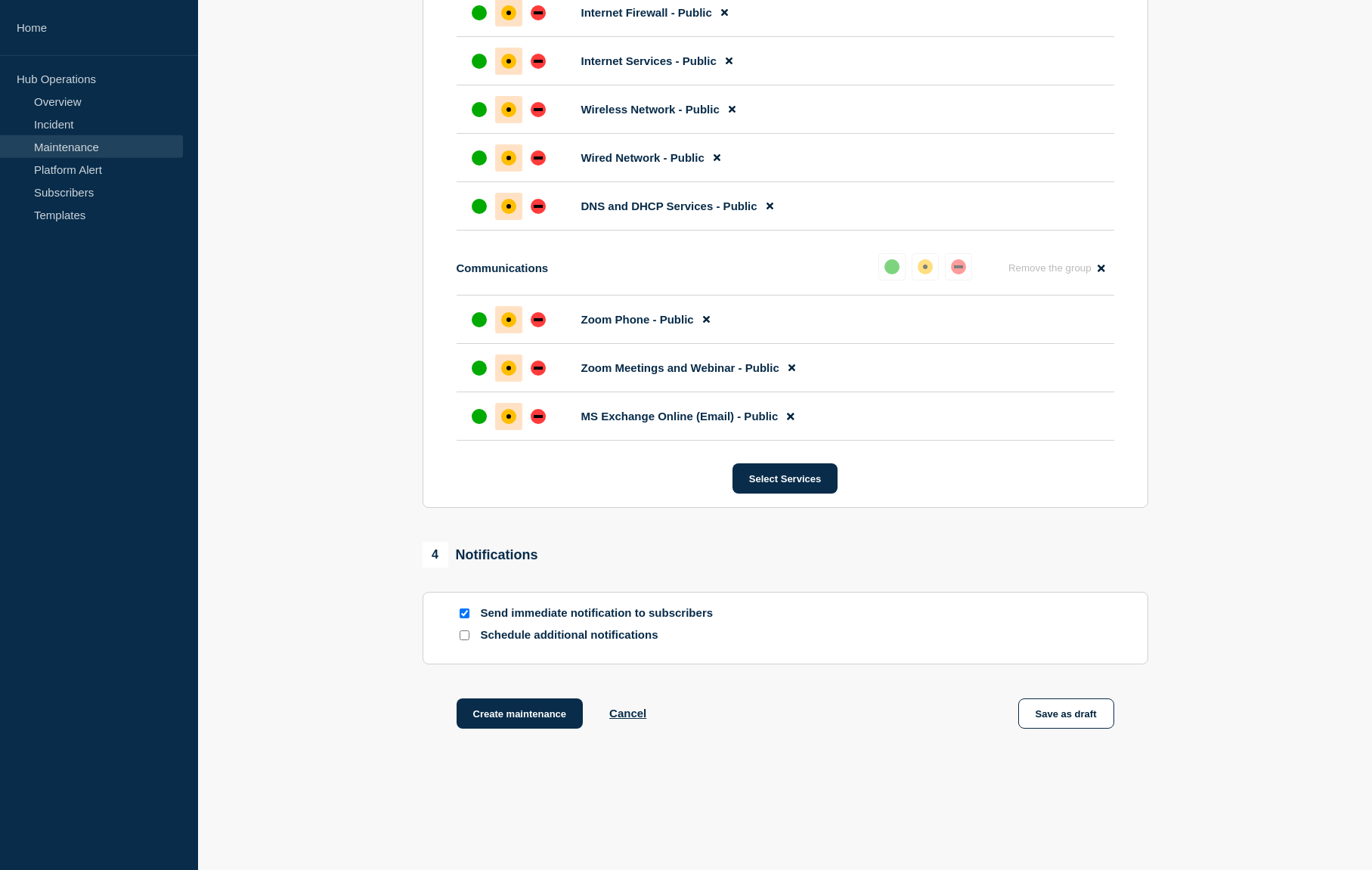
scroll to position [1157, 0]
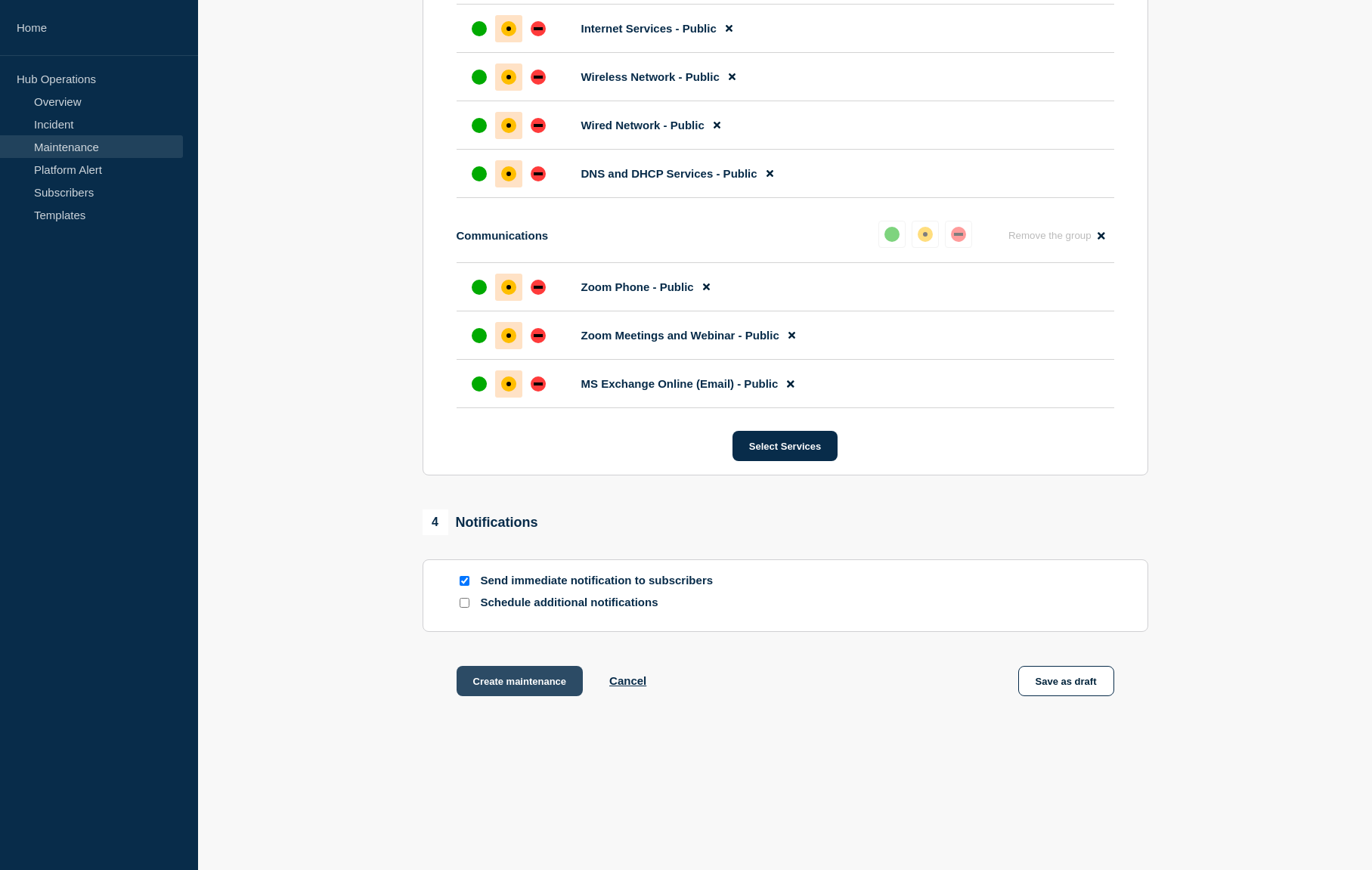
click at [519, 696] on button "Create maintenance" at bounding box center [519, 681] width 127 height 30
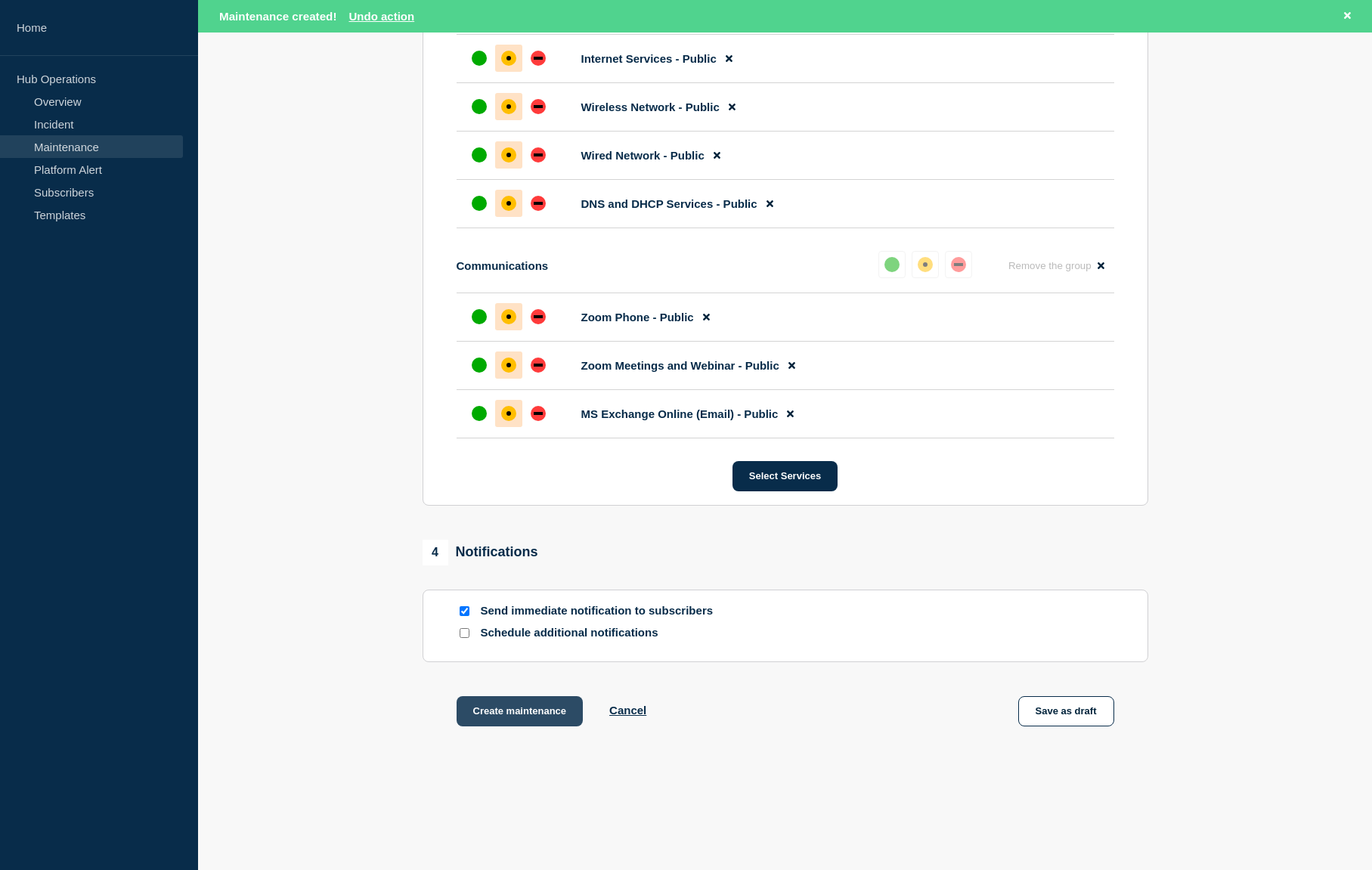
scroll to position [1188, 0]
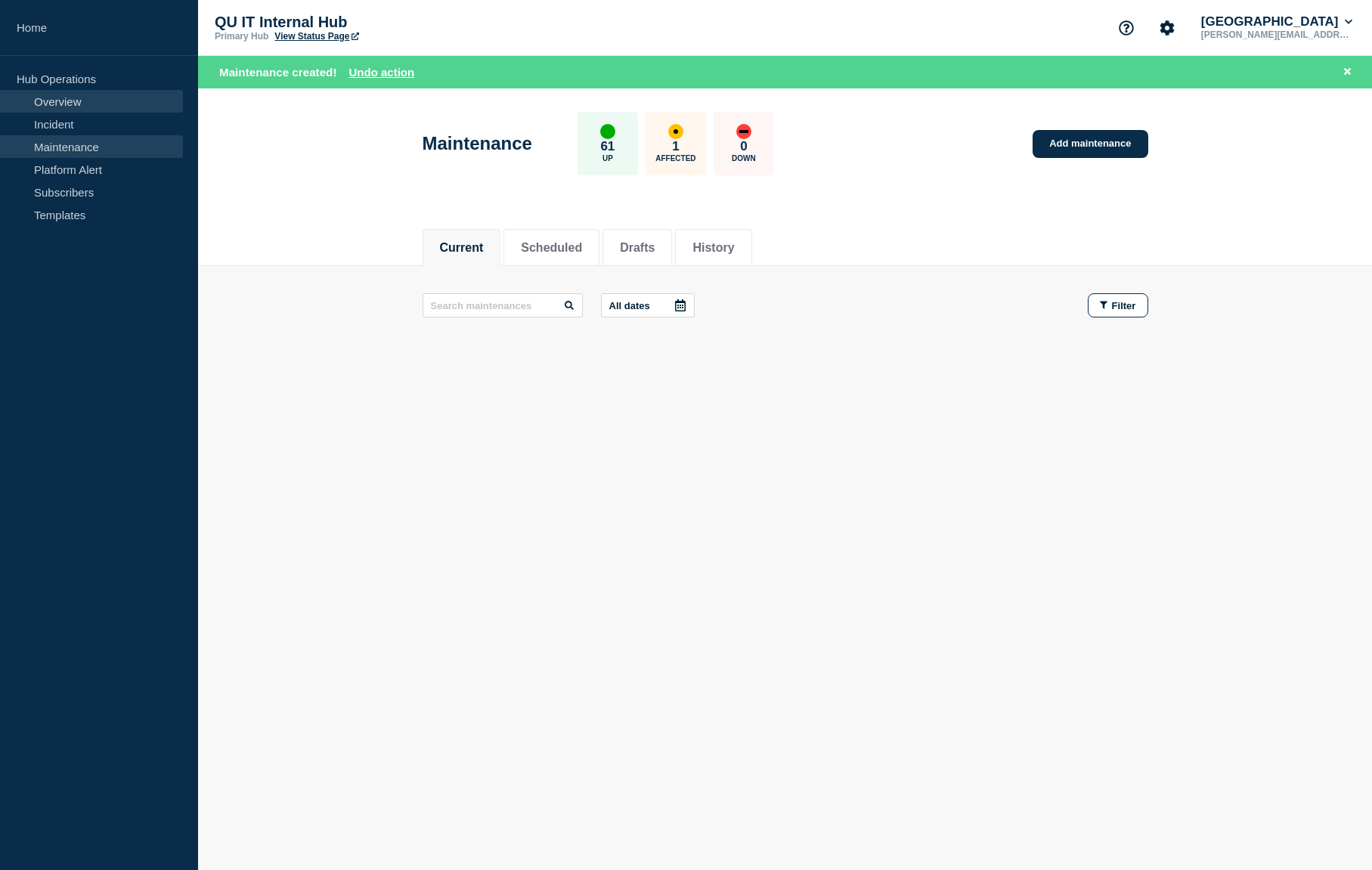
click at [57, 100] on link "Overview" at bounding box center [92, 101] width 183 height 22
